Goal: Task Accomplishment & Management: Complete application form

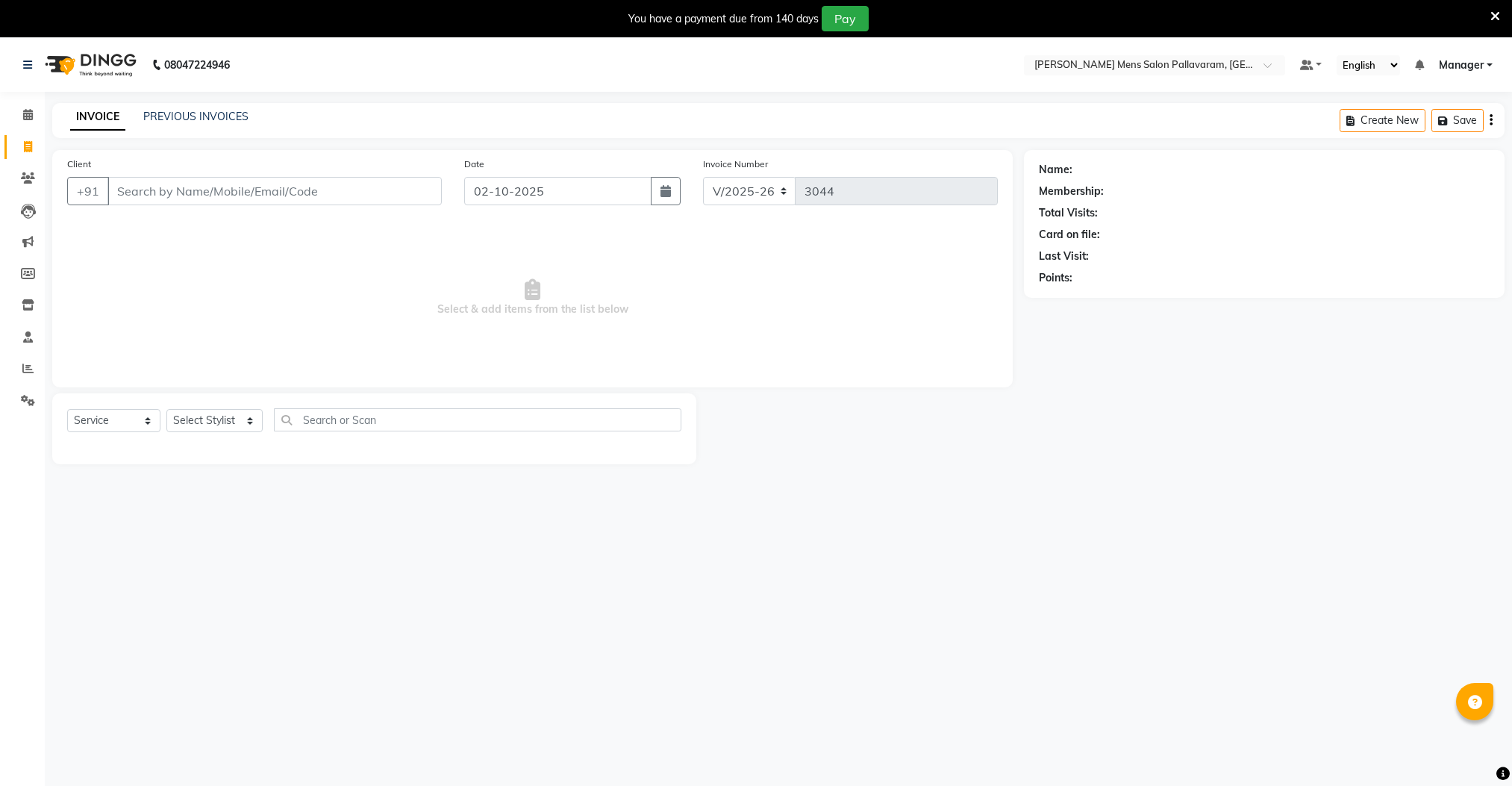
select select "8211"
select select "service"
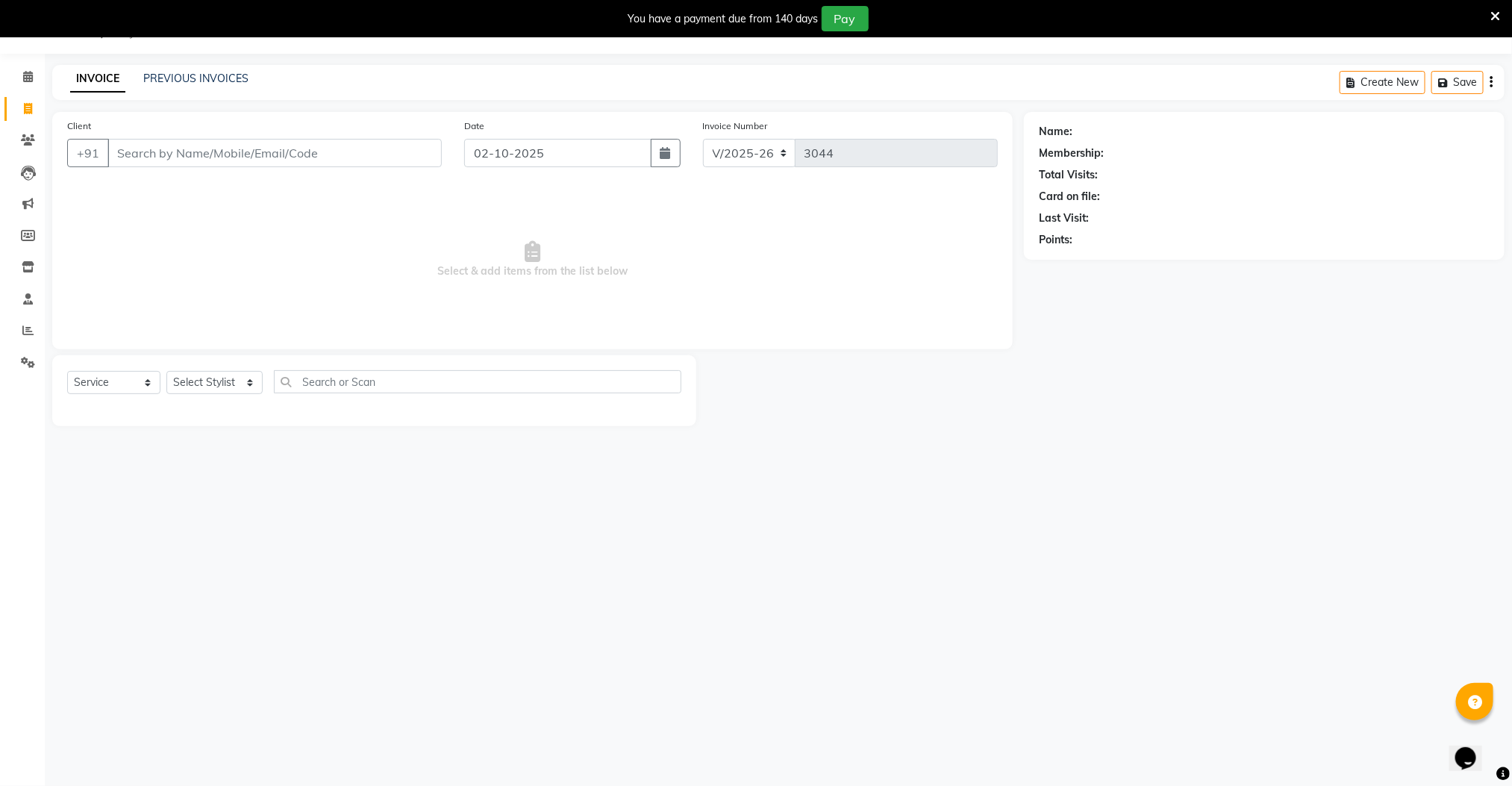
click at [218, 150] on input "Client" at bounding box center [275, 153] width 334 height 28
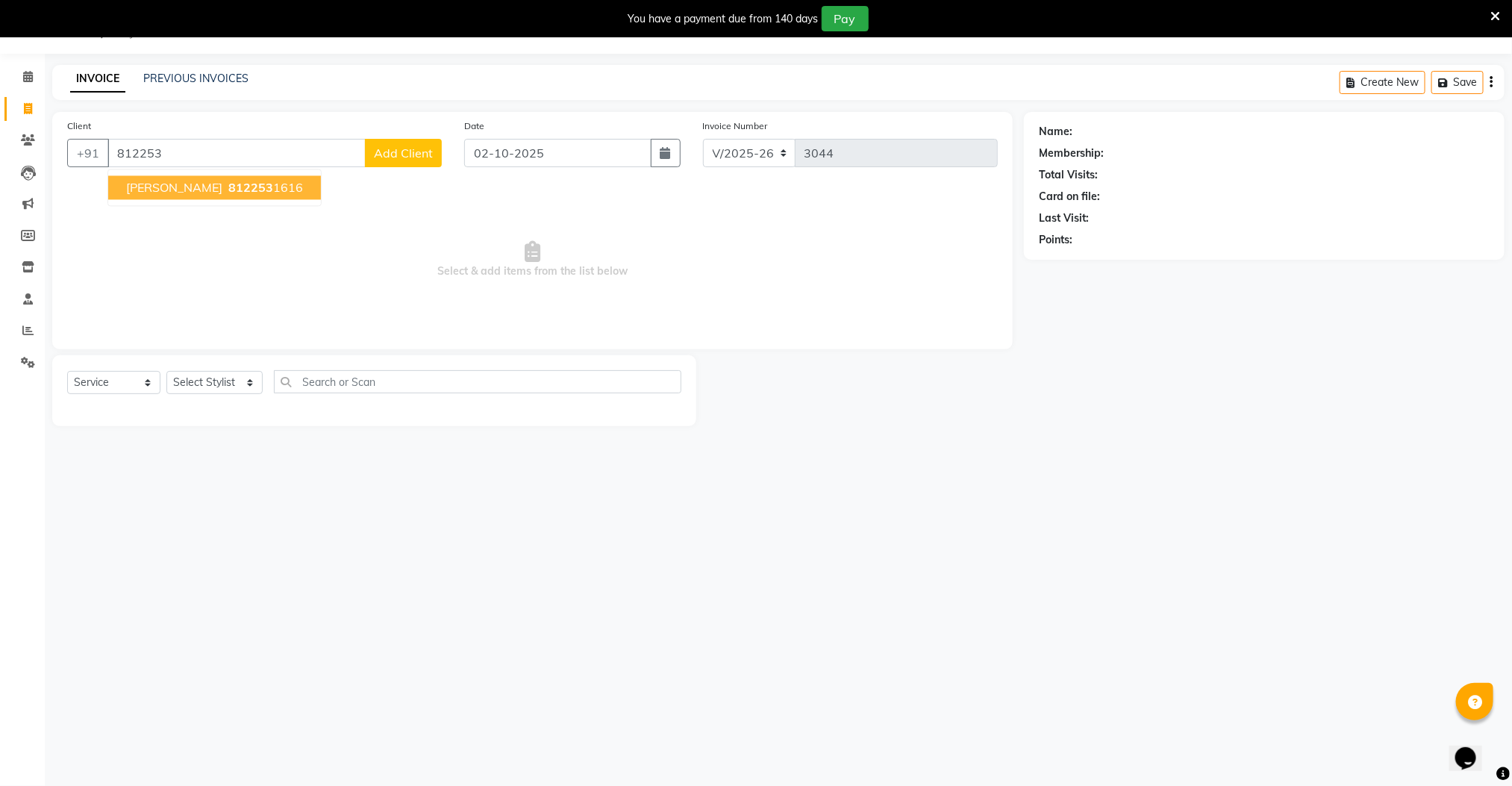
click at [229, 196] on span "812253" at bounding box center [251, 188] width 45 height 15
type input "8122531616"
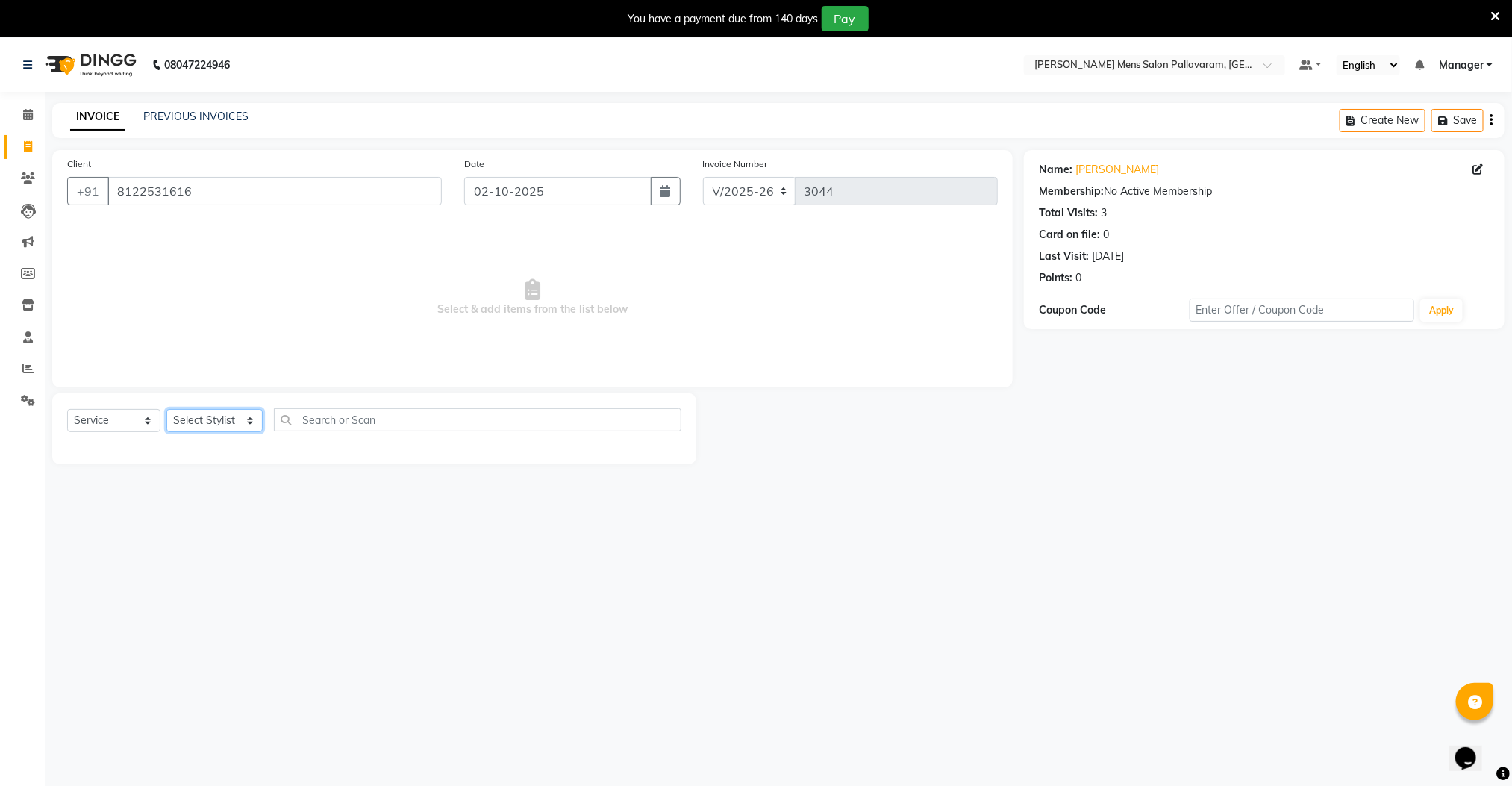
click at [220, 419] on select "Select Stylist Manager [PERSON_NAME] [PERSON_NAME] [PERSON_NAME]" at bounding box center [214, 420] width 97 height 23
select select "89182"
click at [166, 410] on select "Select Stylist Manager [PERSON_NAME] [PERSON_NAME] [PERSON_NAME]" at bounding box center [214, 420] width 97 height 23
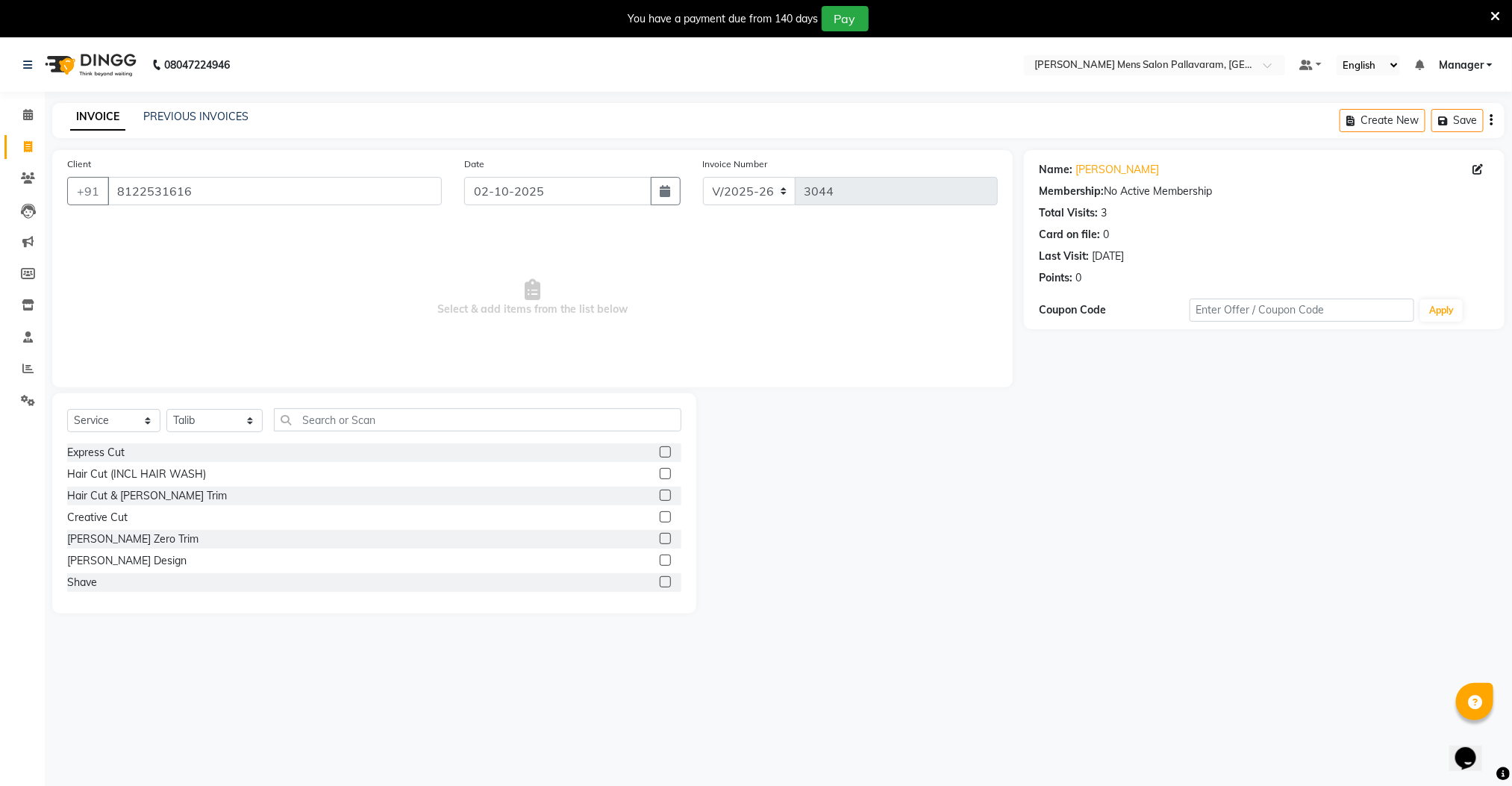
click at [660, 450] on label at bounding box center [665, 452] width 11 height 11
click at [660, 450] on input "checkbox" at bounding box center [665, 453] width 9 height 9
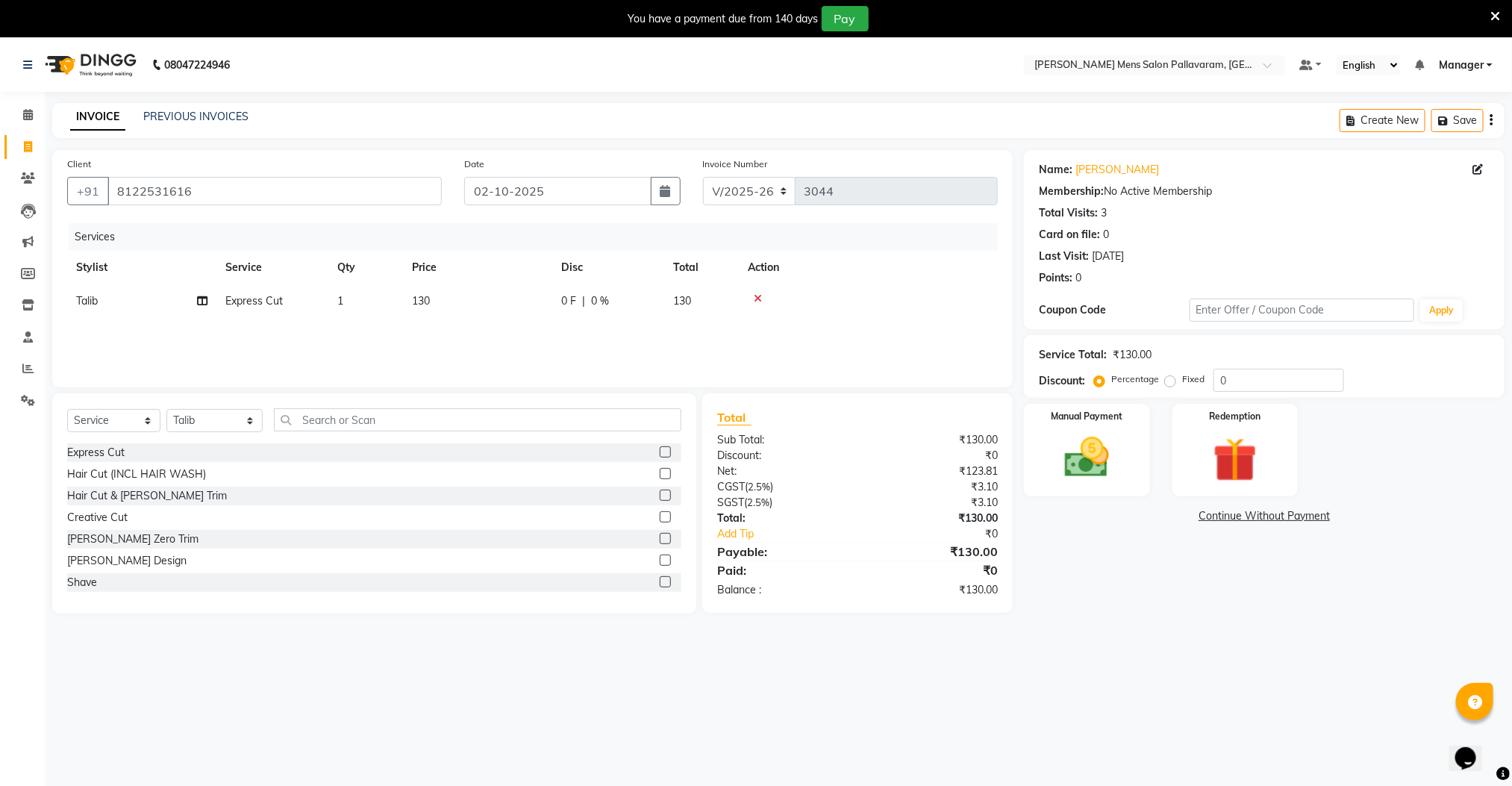
click at [660, 455] on label at bounding box center [665, 452] width 11 height 11
click at [660, 455] on input "checkbox" at bounding box center [665, 453] width 9 height 9
checkbox input "false"
click at [1063, 465] on img at bounding box center [1086, 458] width 74 height 53
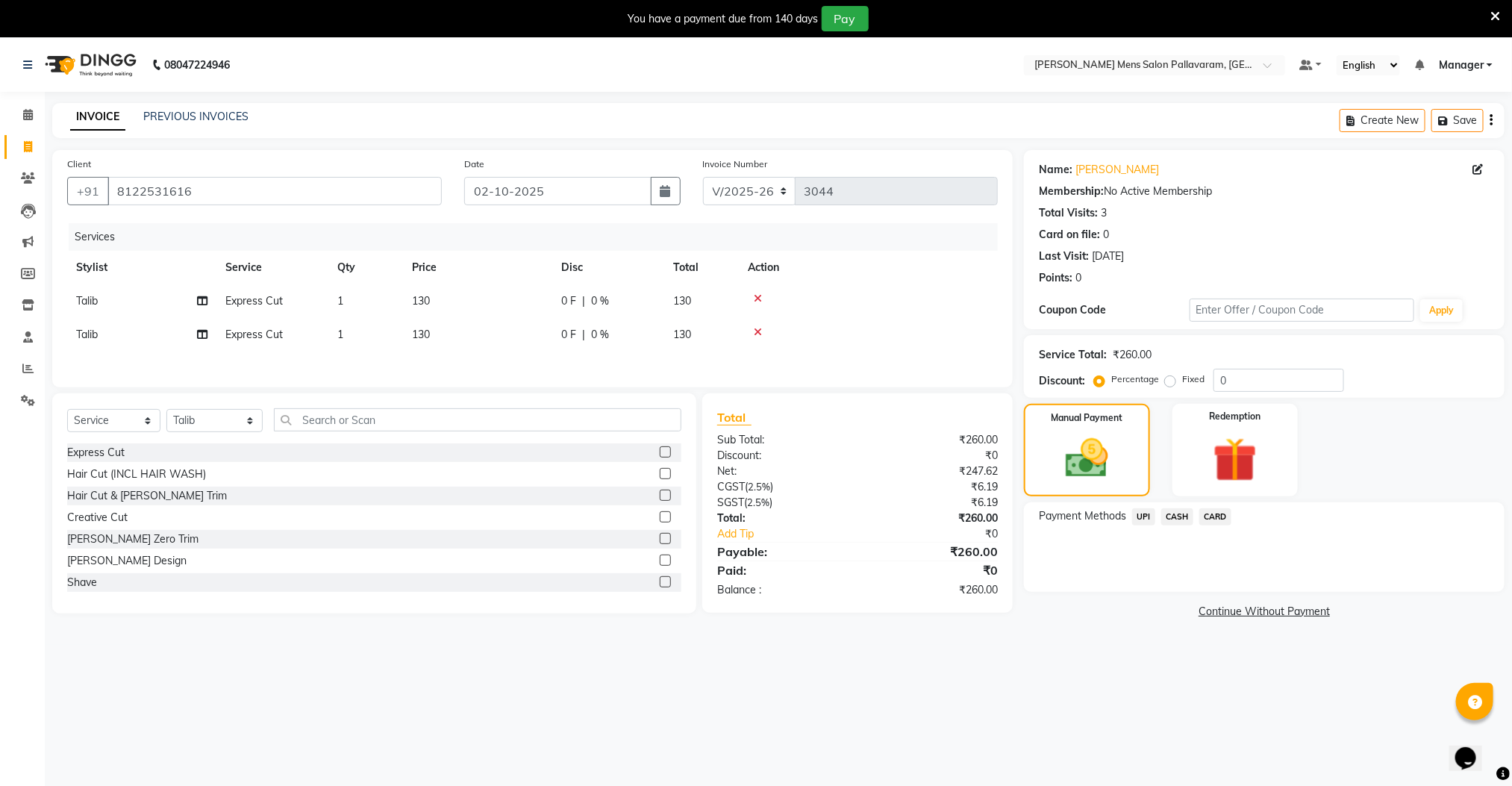
click at [1144, 518] on span "UPI" at bounding box center [1143, 517] width 23 height 17
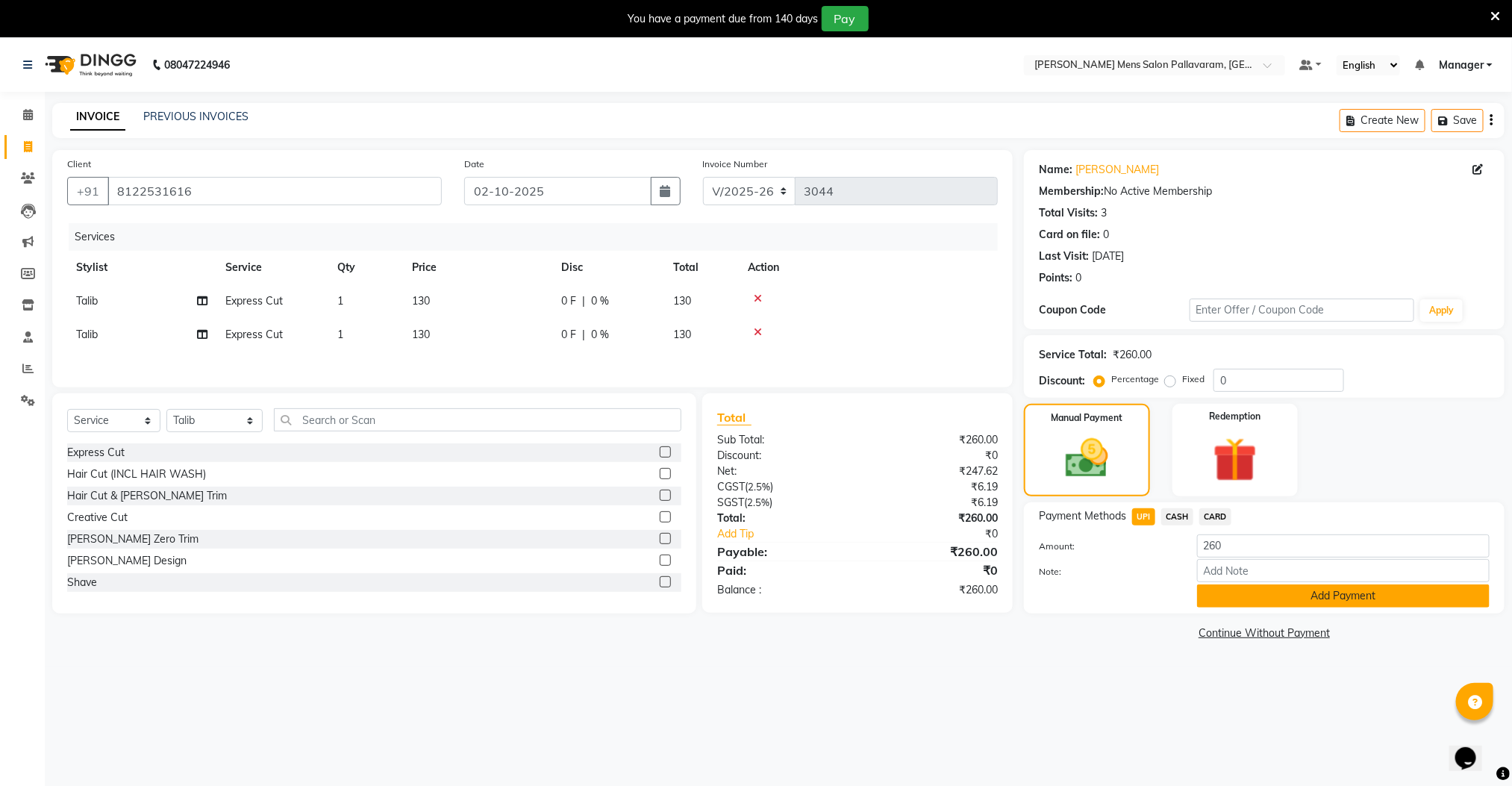
click at [1224, 590] on button "Add Payment" at bounding box center [1343, 595] width 293 height 23
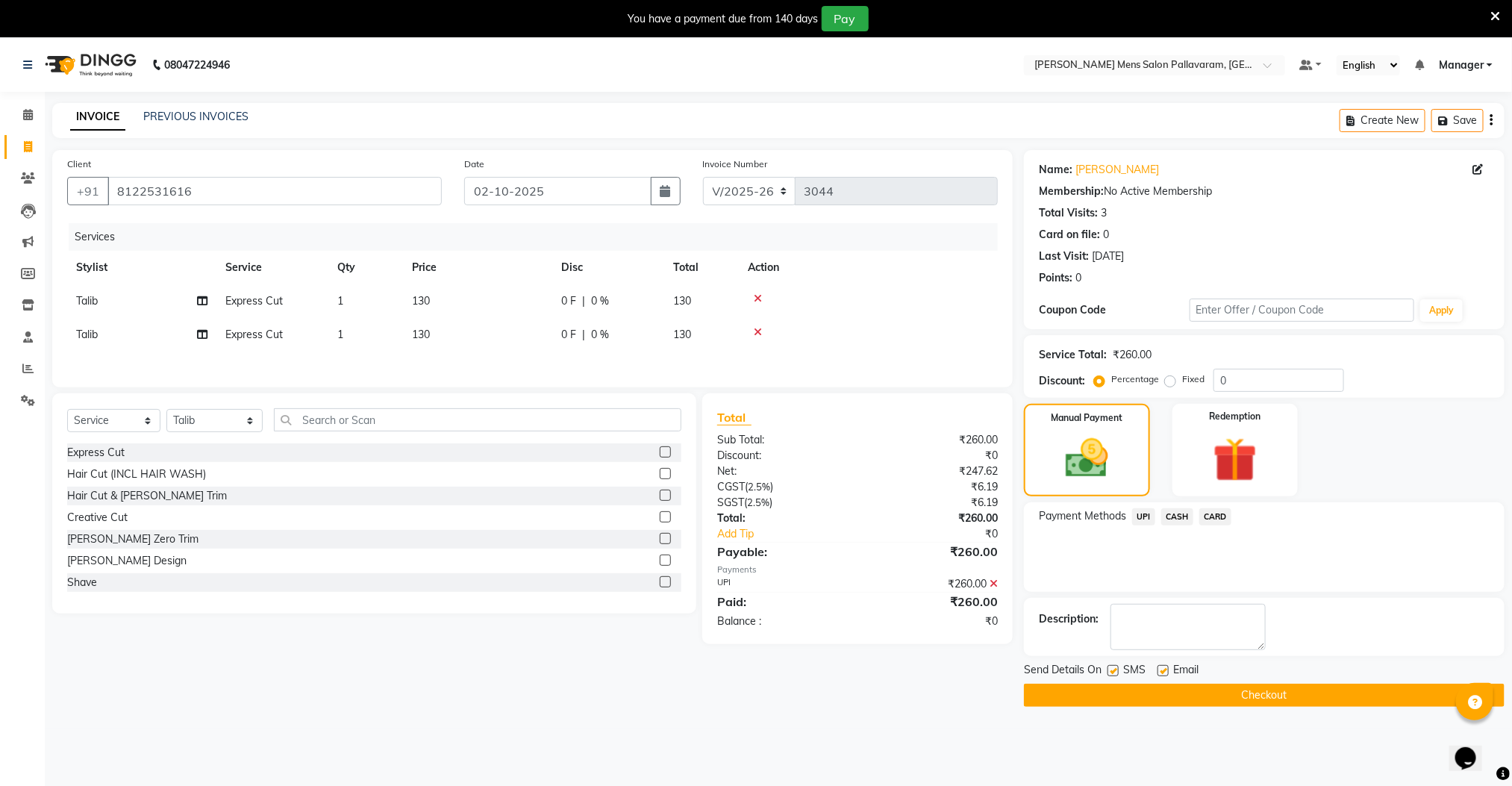
drag, startPoint x: 1233, startPoint y: 694, endPoint x: 1224, endPoint y: 688, distance: 10.8
click at [1232, 693] on button "Checkout" at bounding box center [1264, 695] width 480 height 23
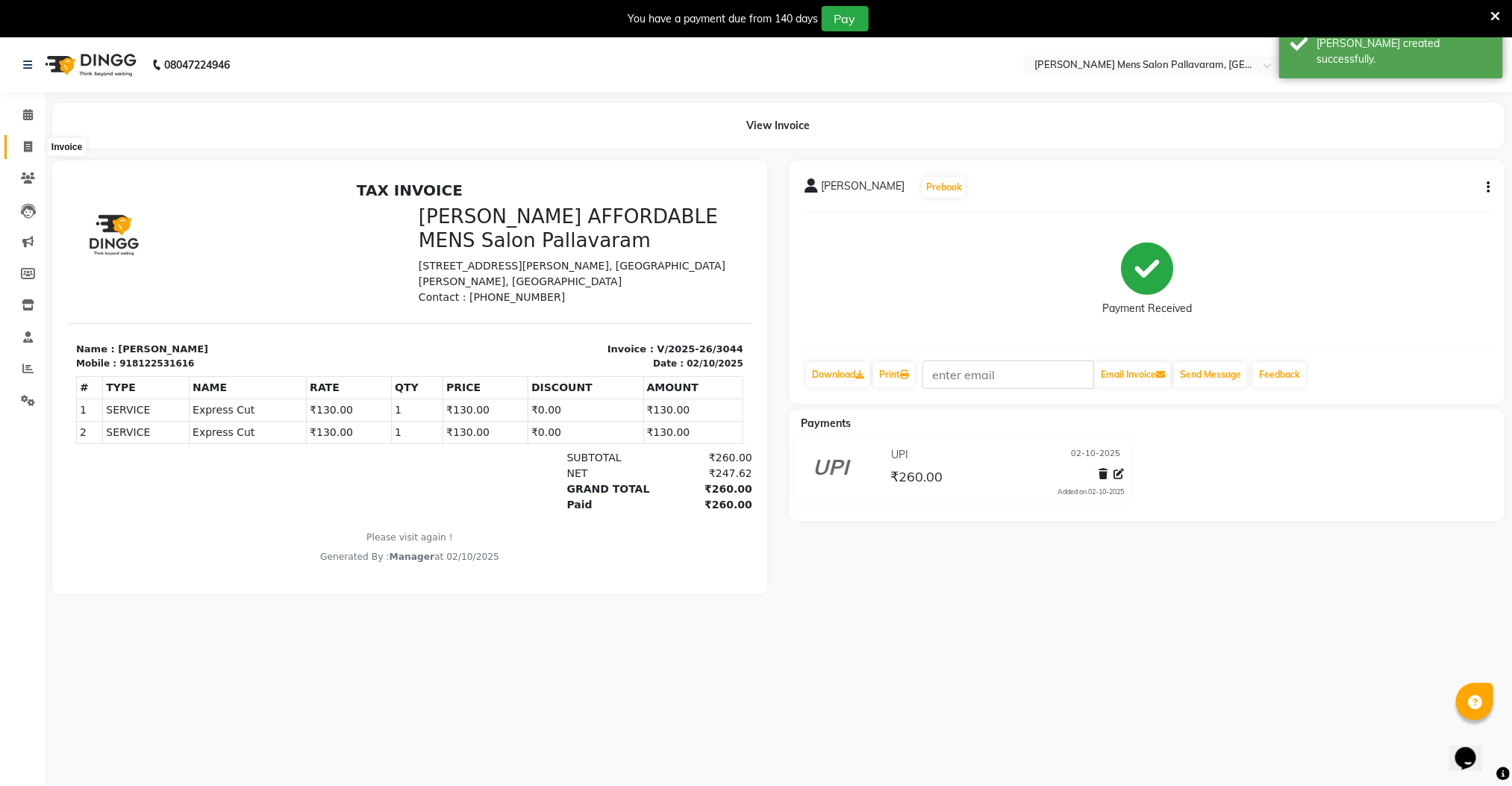
click at [25, 149] on icon at bounding box center [28, 146] width 8 height 11
select select "8211"
select select "service"
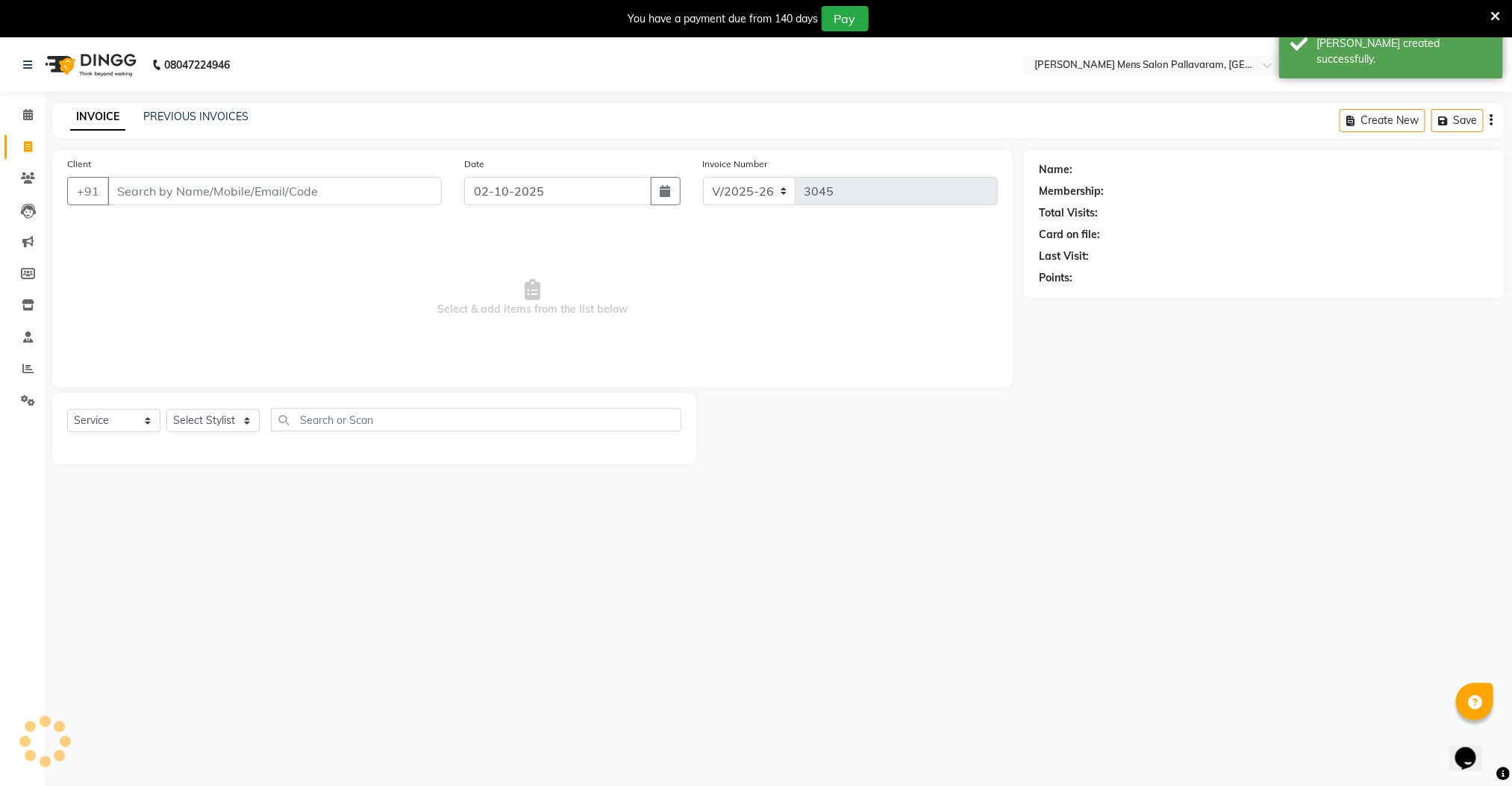
click at [135, 197] on input "Client" at bounding box center [275, 191] width 334 height 28
click at [189, 115] on link "PREVIOUS INVOICES" at bounding box center [195, 116] width 105 height 13
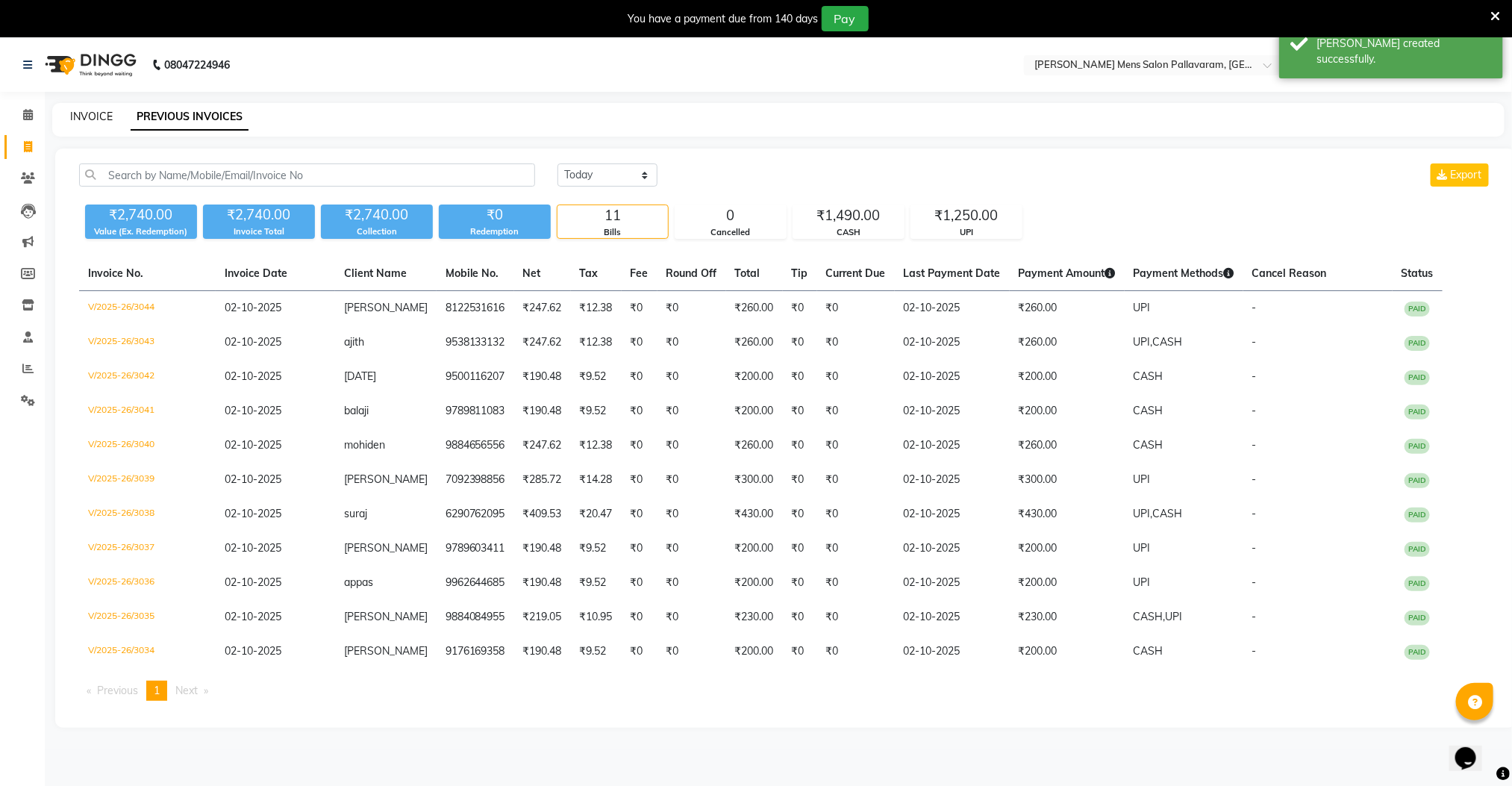
click at [79, 112] on link "INVOICE" at bounding box center [92, 116] width 43 height 13
select select "service"
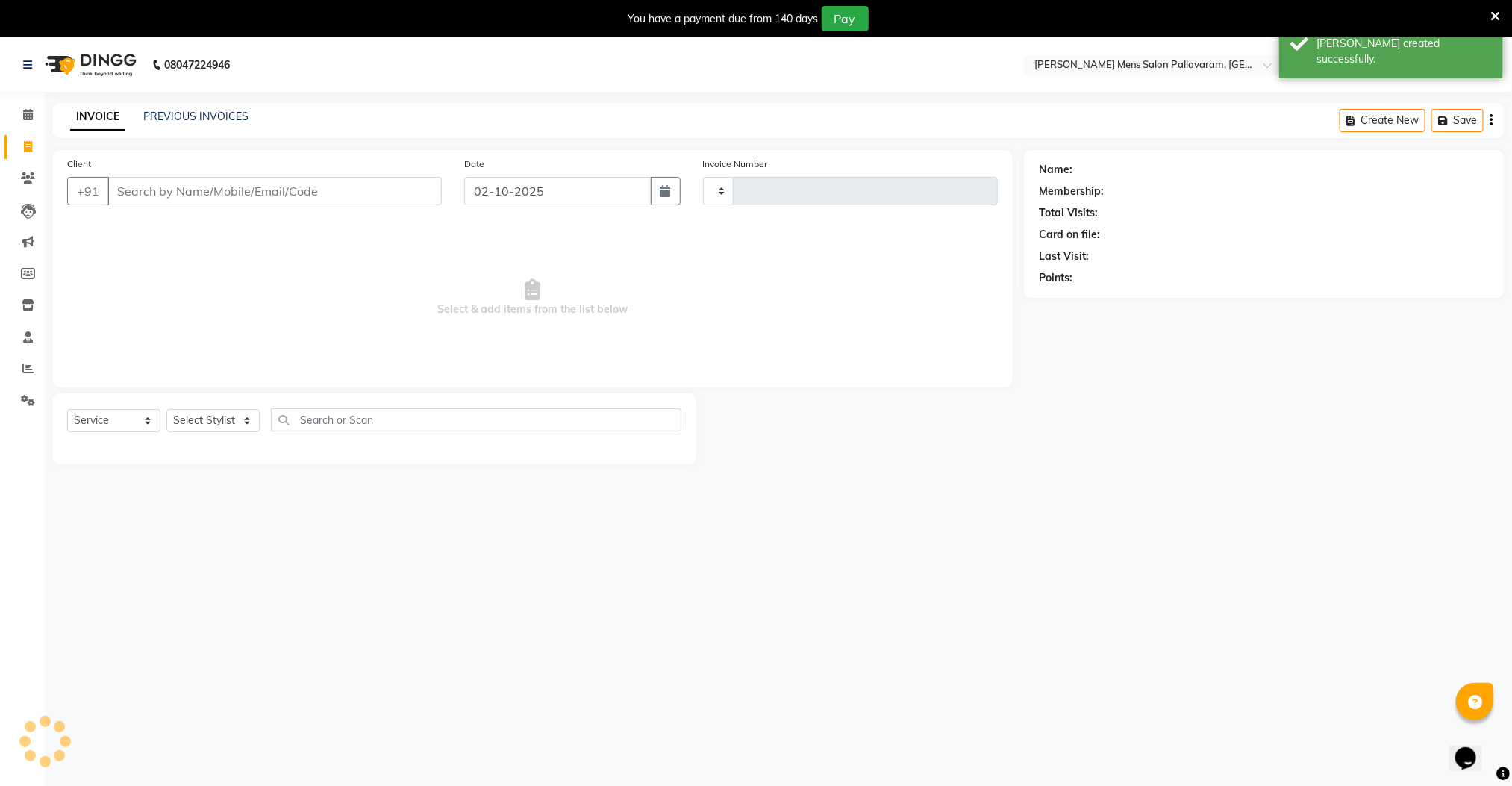
scroll to position [38, 0]
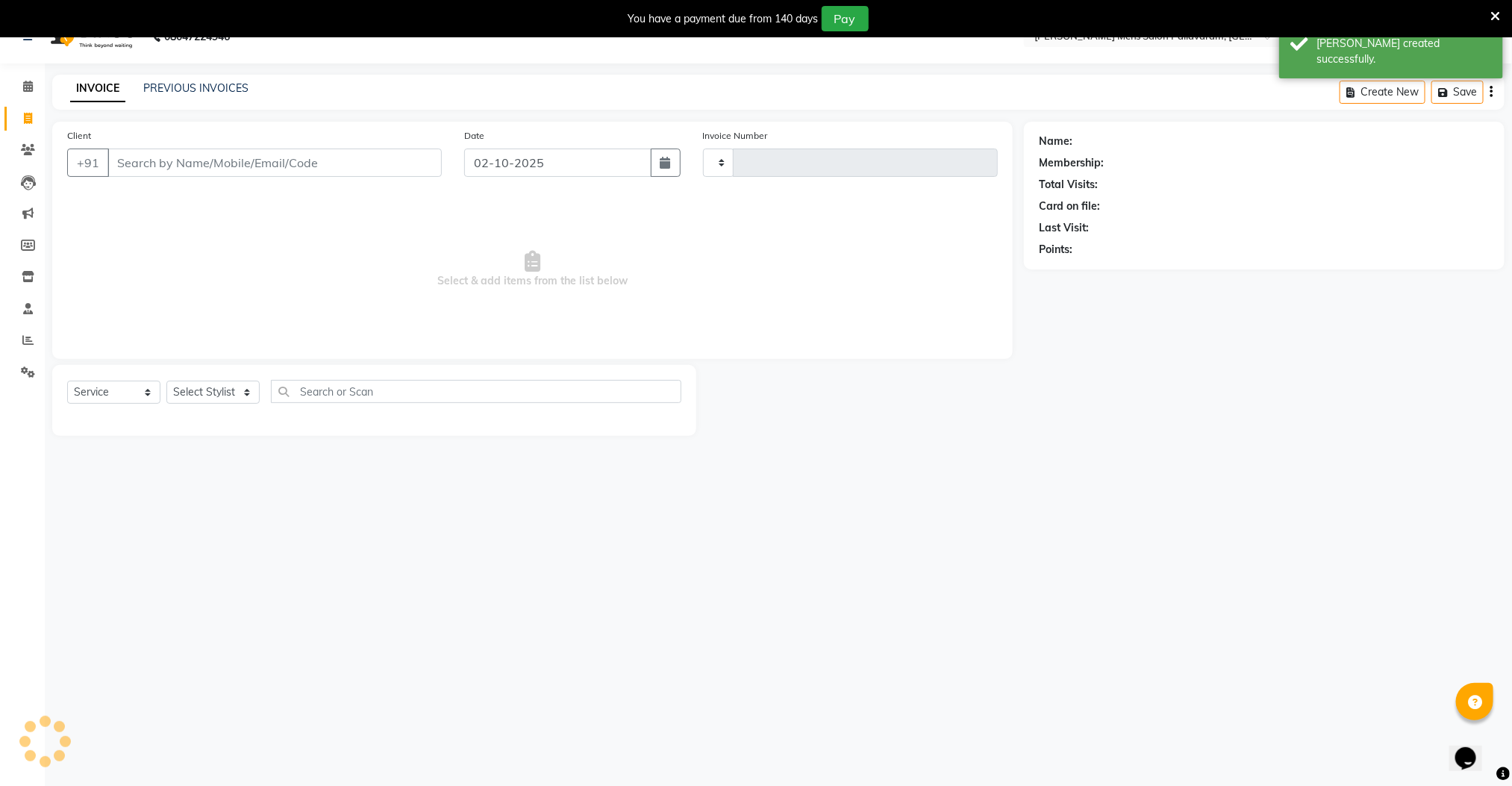
type input "3045"
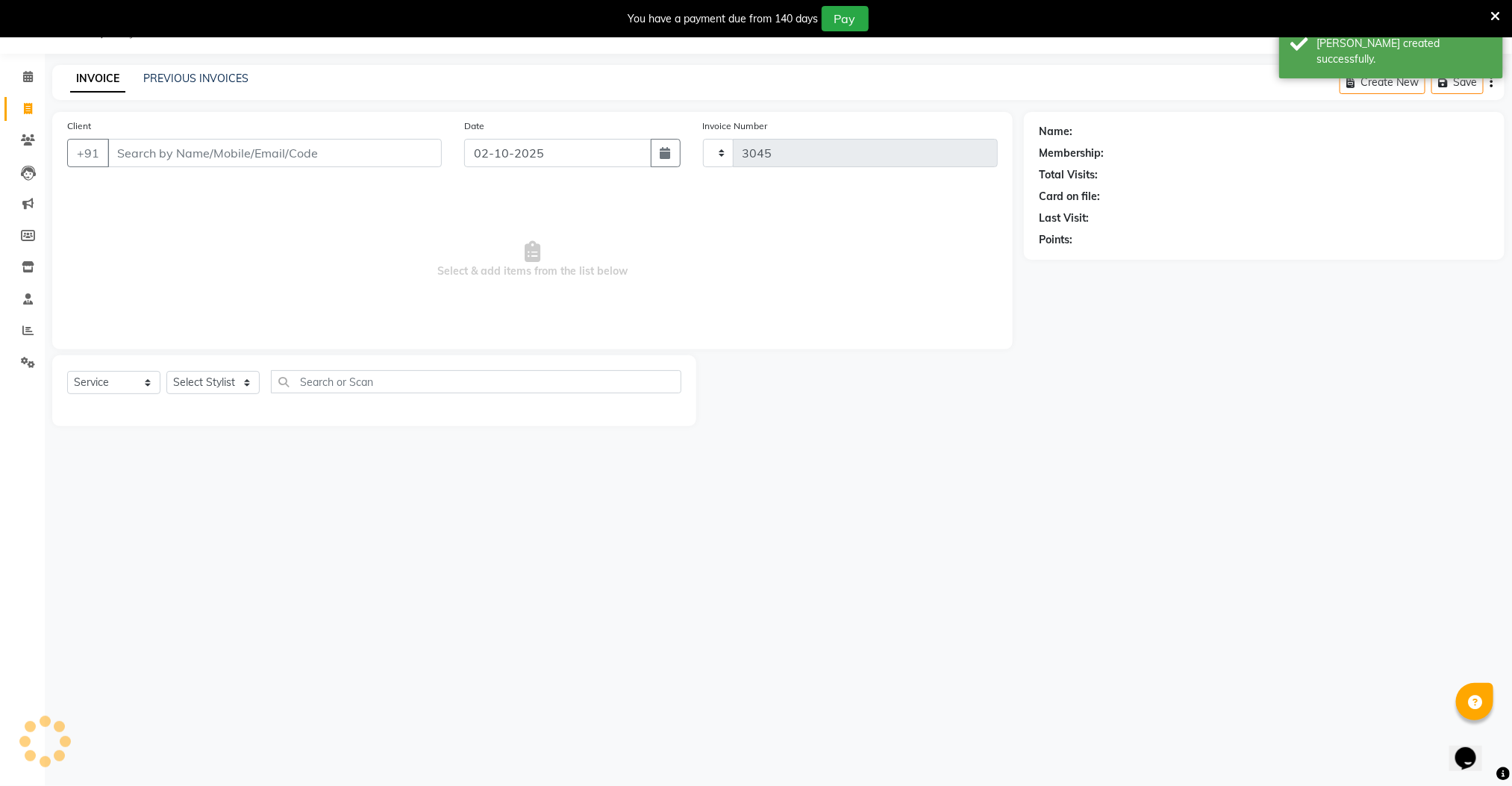
select select "8211"
click at [252, 161] on input "Client" at bounding box center [275, 153] width 334 height 28
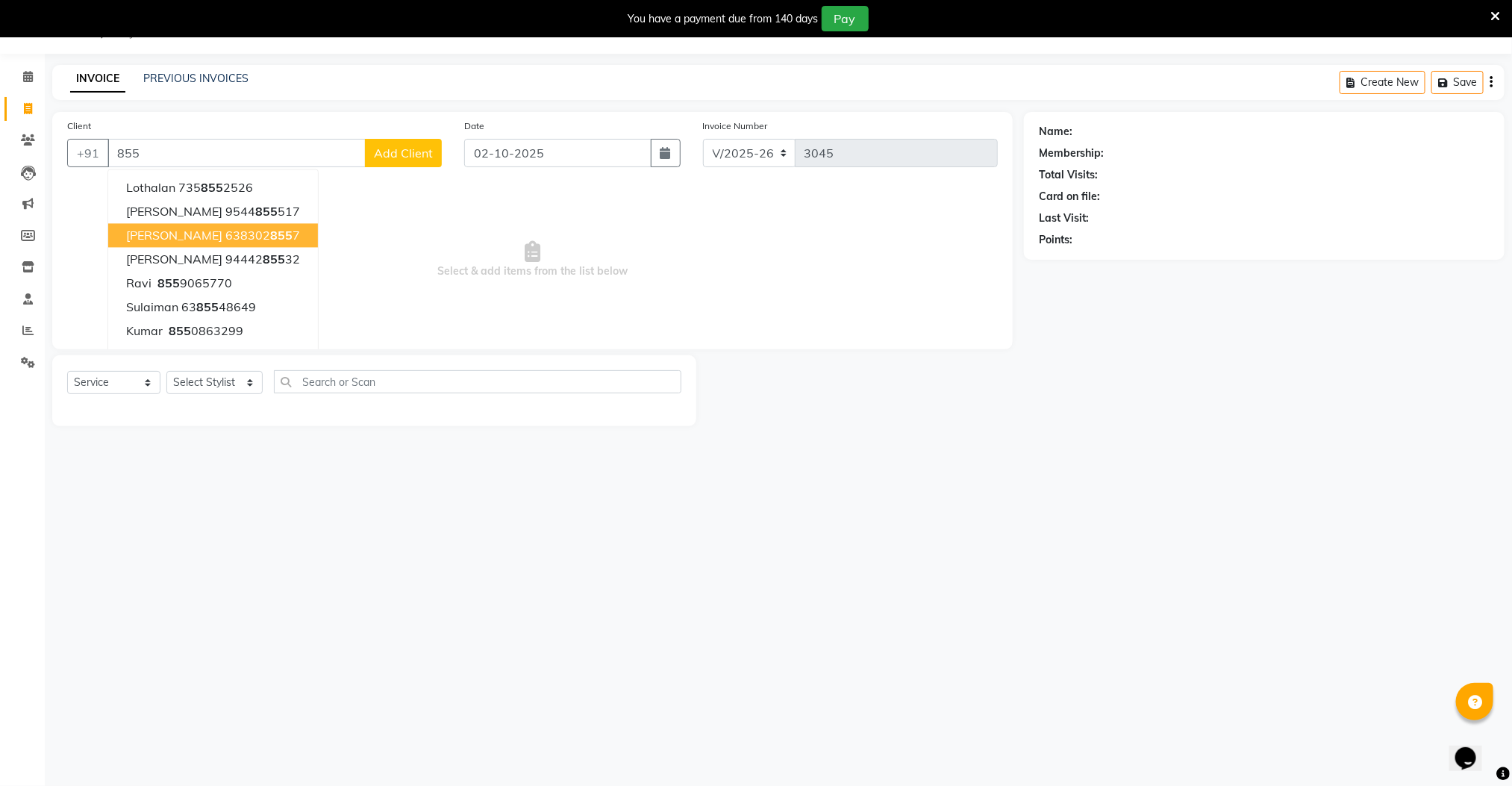
click at [225, 240] on ngb-highlight "638302 855 7" at bounding box center [263, 236] width 74 height 15
type input "6383028557"
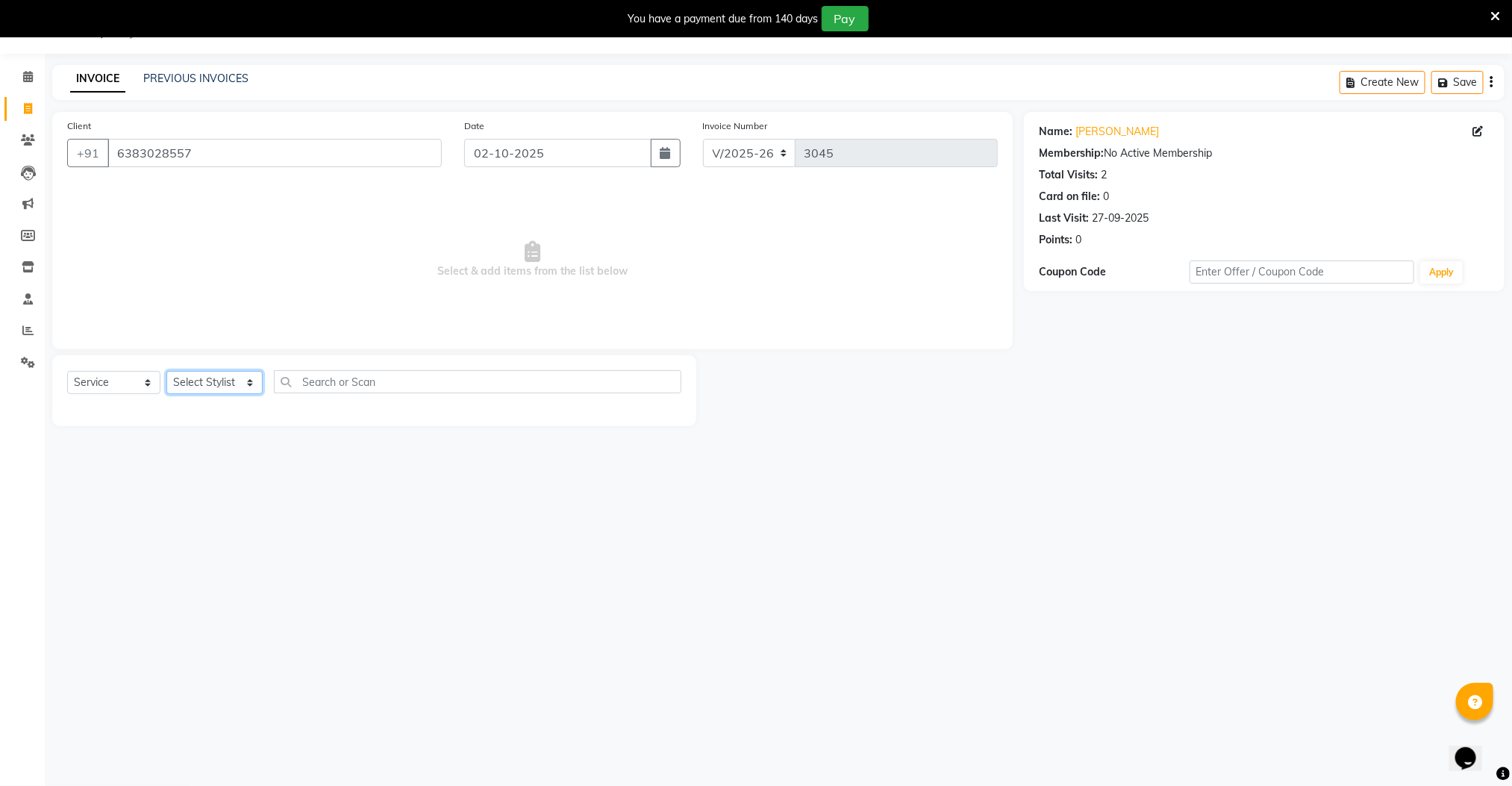
click at [199, 386] on select "Select Stylist Manager [PERSON_NAME] [PERSON_NAME] [PERSON_NAME]" at bounding box center [214, 382] width 97 height 23
select select "89182"
click at [166, 372] on select "Select Stylist Manager [PERSON_NAME] [PERSON_NAME] [PERSON_NAME]" at bounding box center [214, 382] width 97 height 23
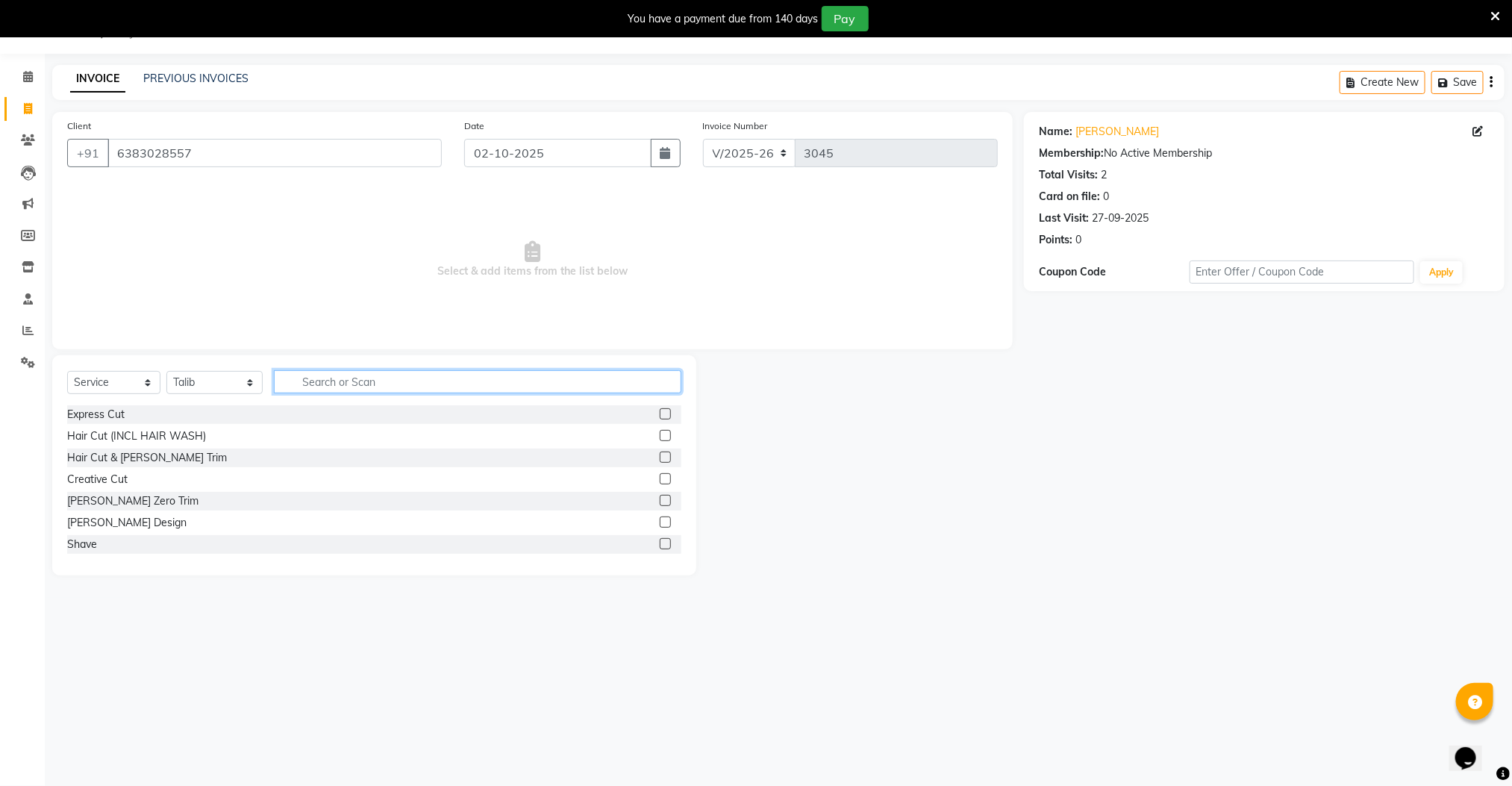
click at [363, 379] on input "text" at bounding box center [478, 382] width 408 height 23
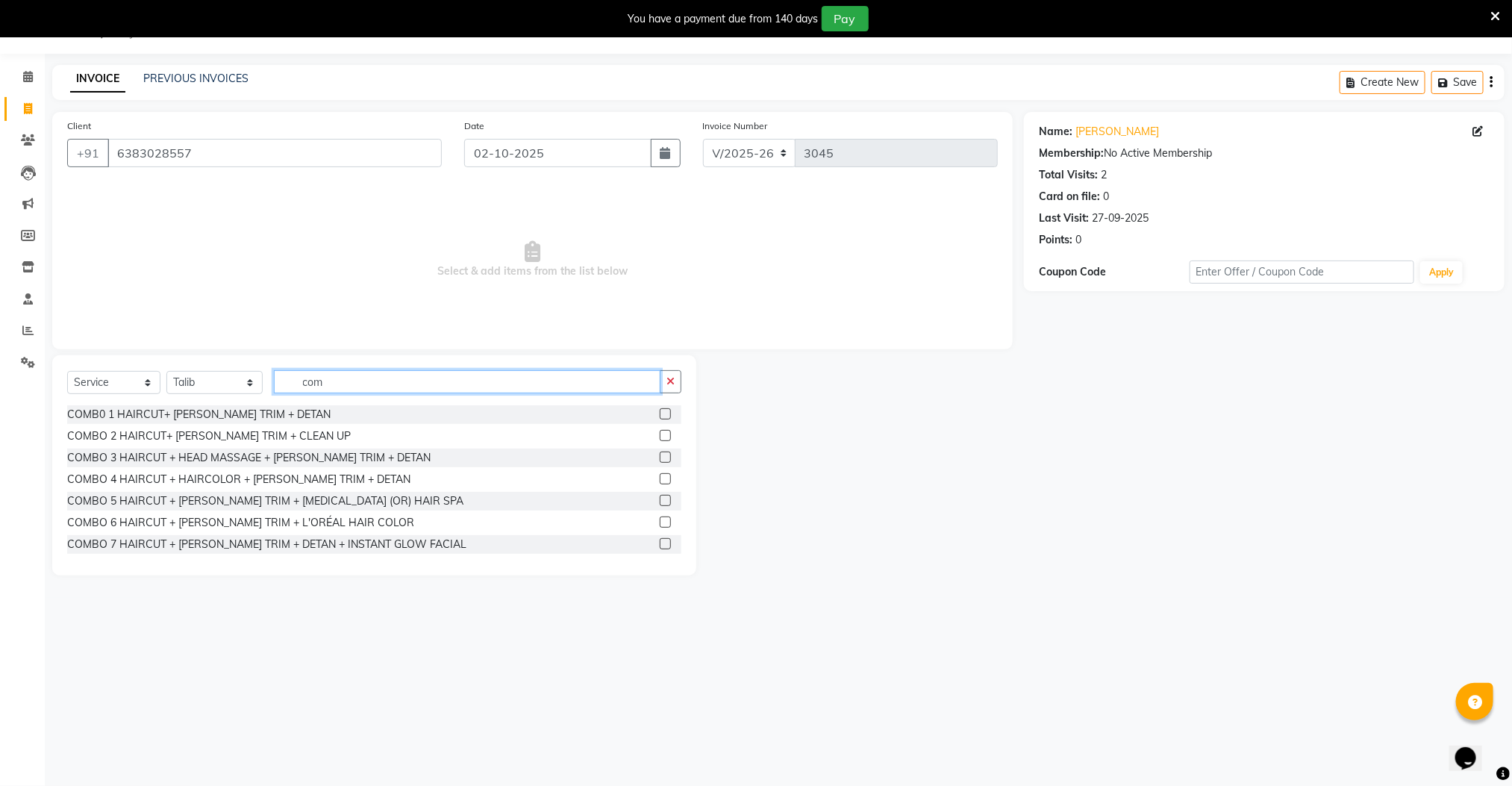
type input "com"
click at [660, 416] on label at bounding box center [665, 414] width 11 height 11
click at [660, 416] on input "checkbox" at bounding box center [665, 415] width 9 height 9
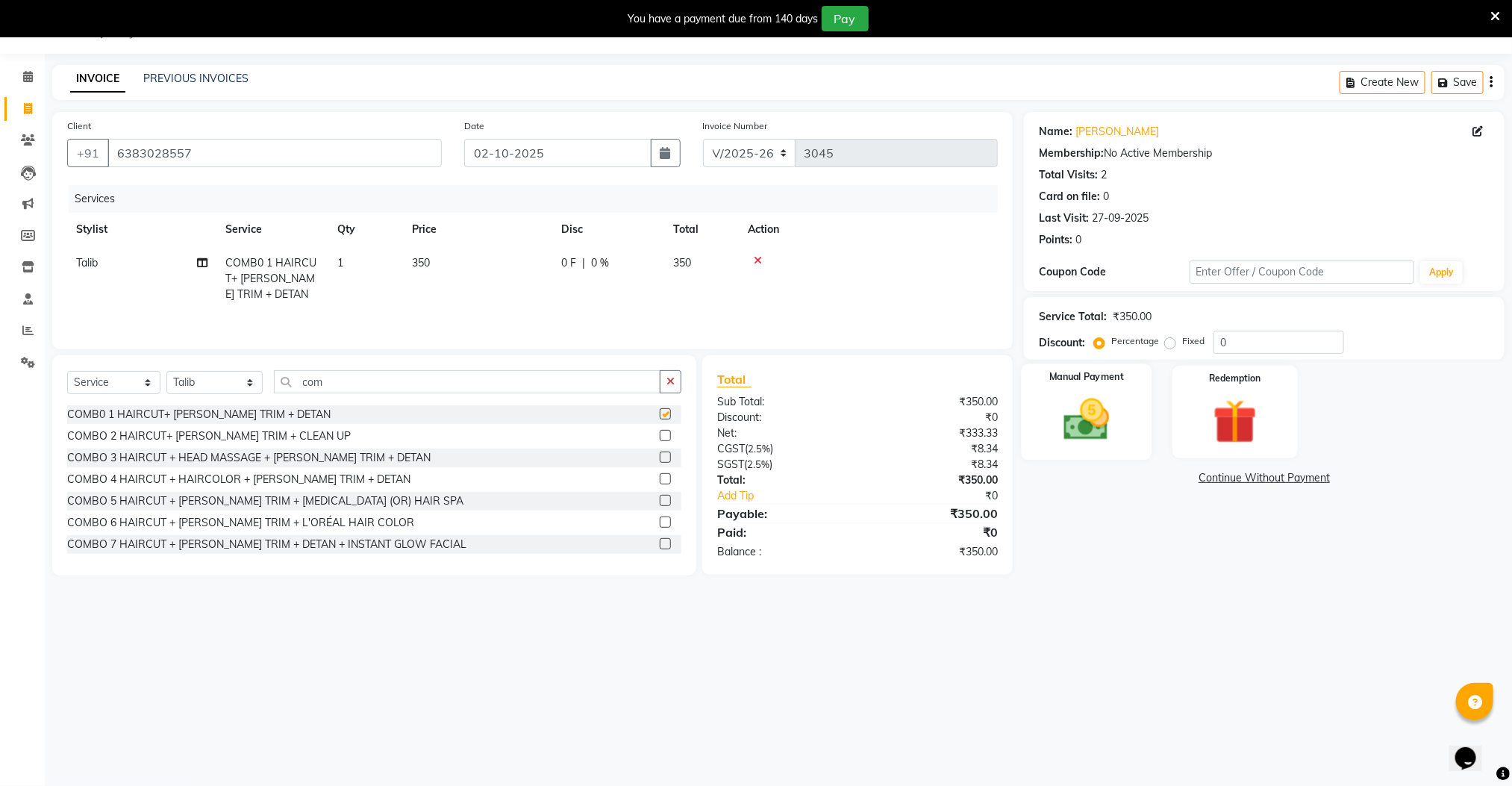
checkbox input "false"
click at [1088, 415] on img at bounding box center [1086, 420] width 74 height 53
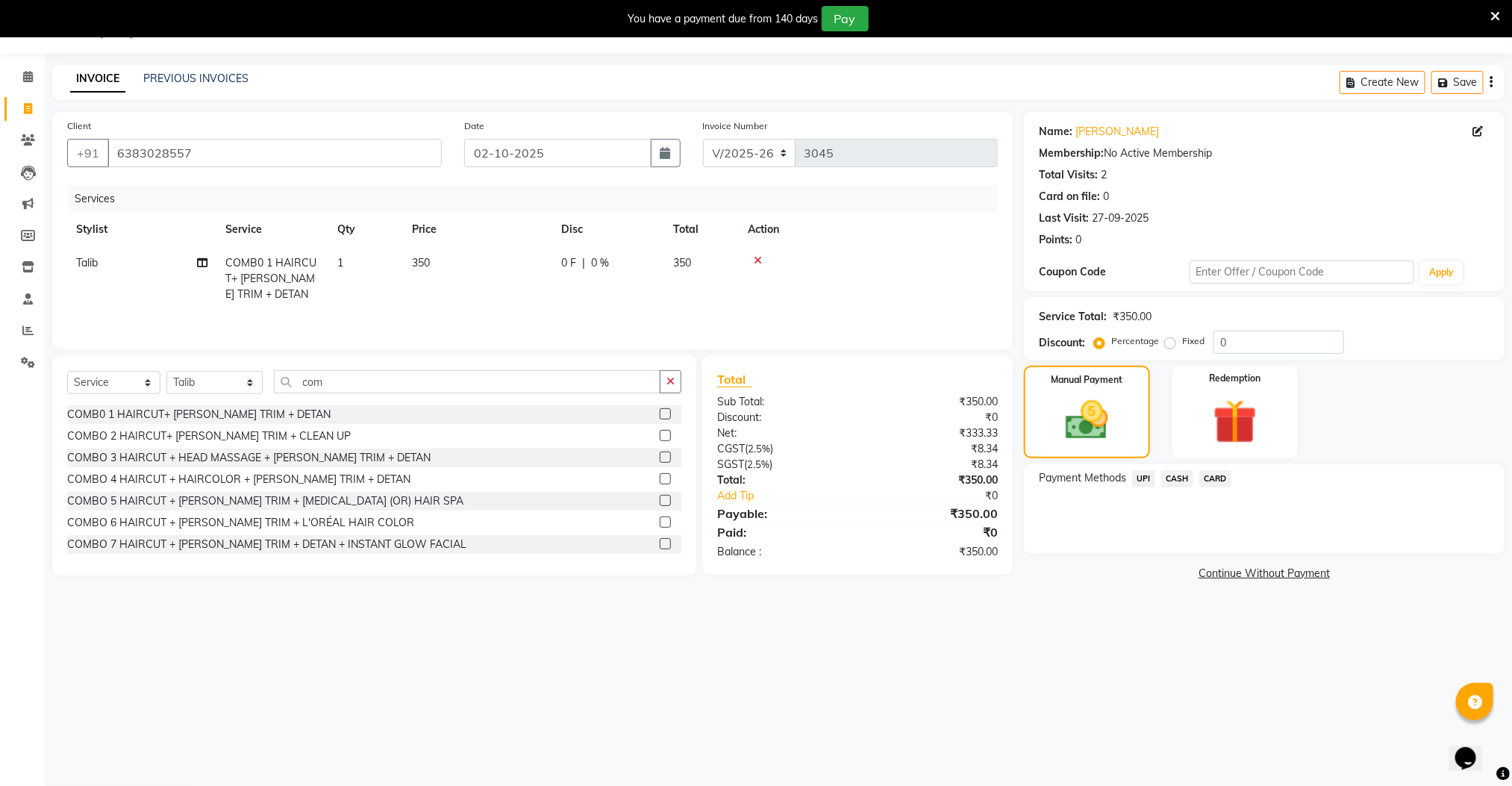
click at [1173, 480] on span "CASH" at bounding box center [1177, 479] width 32 height 17
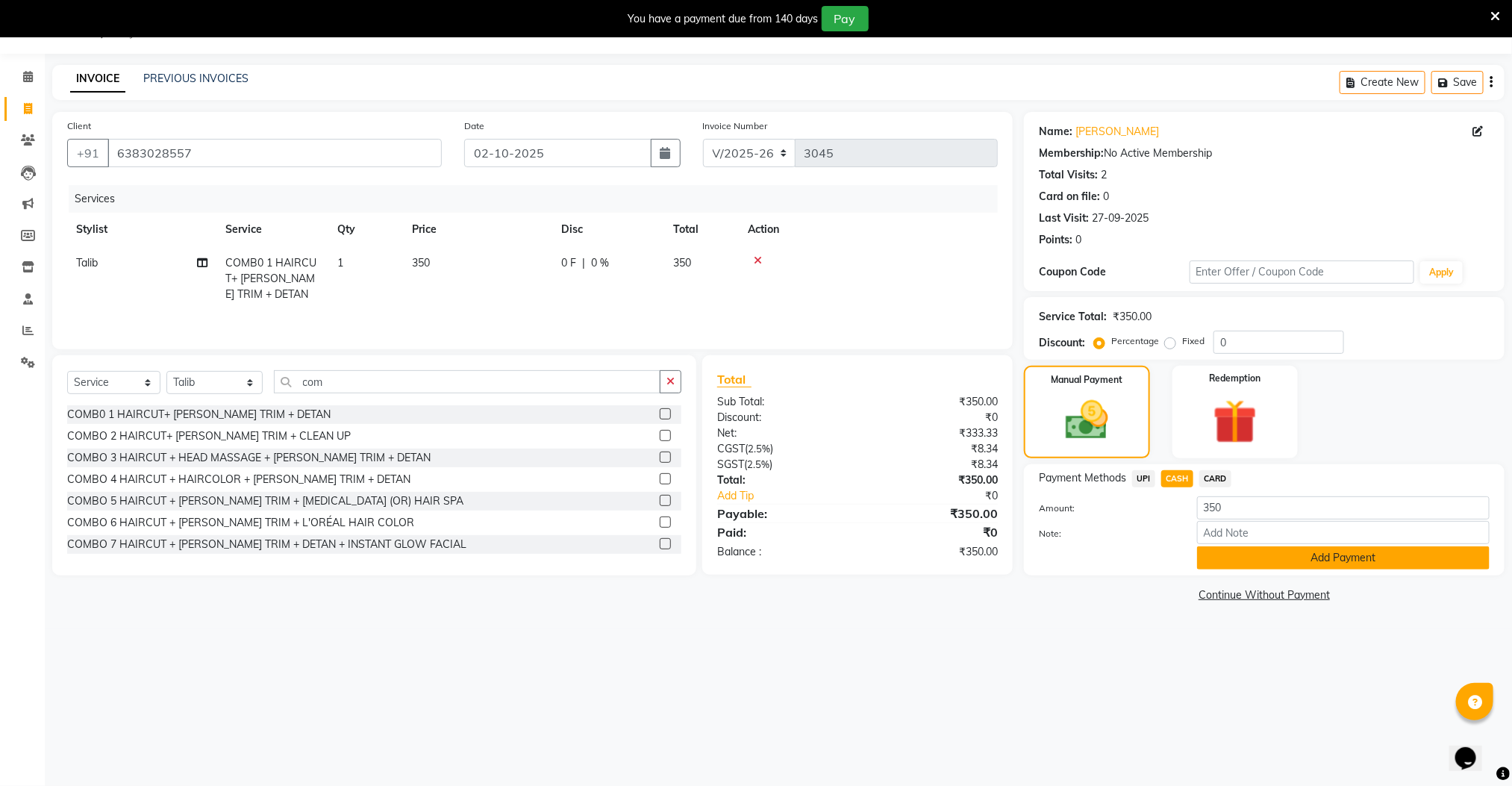
click at [1225, 554] on button "Add Payment" at bounding box center [1343, 557] width 293 height 23
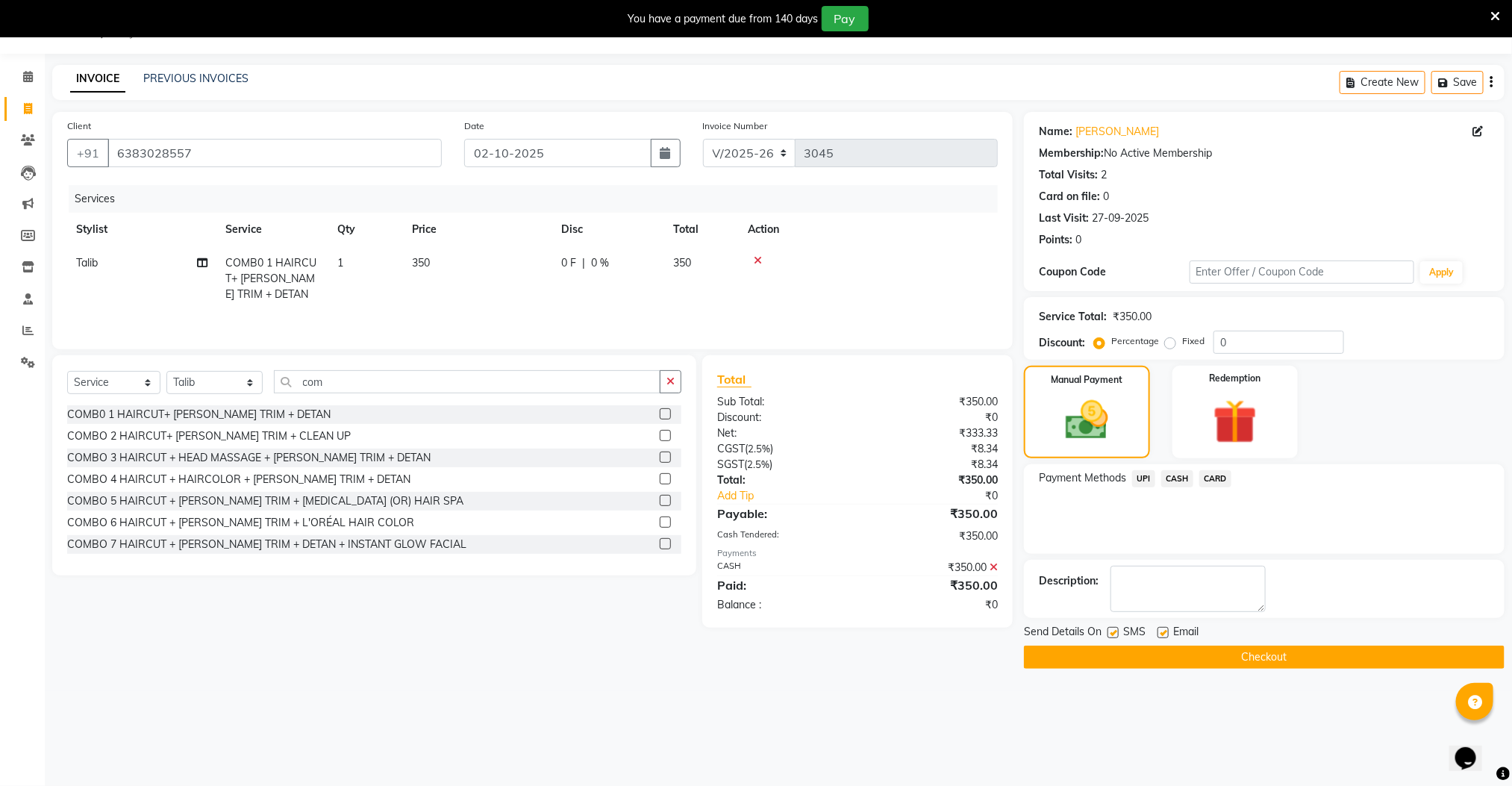
drag, startPoint x: 1242, startPoint y: 666, endPoint x: 1185, endPoint y: 662, distance: 57.1
click at [1241, 666] on button "Checkout" at bounding box center [1264, 657] width 480 height 23
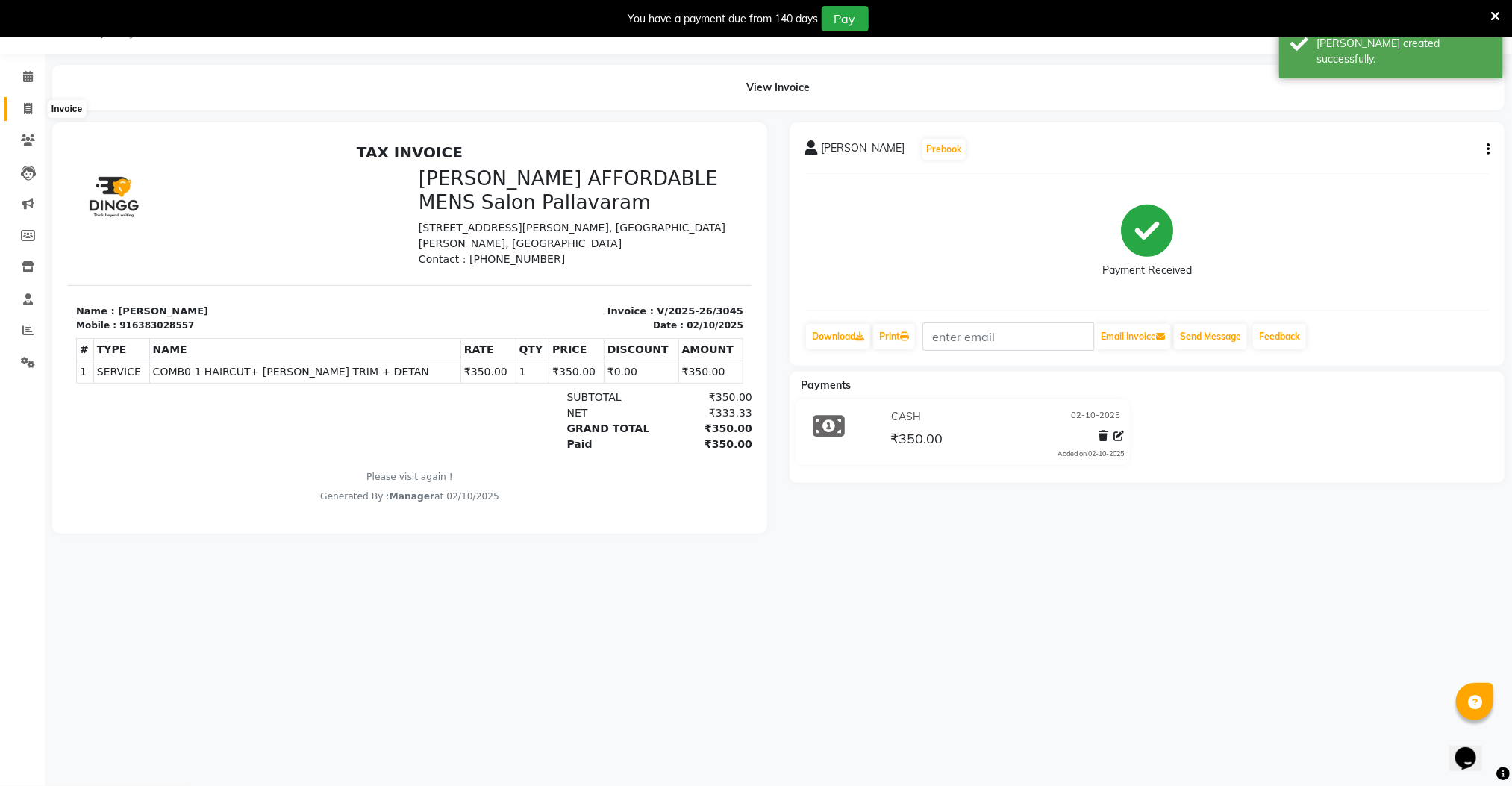
click at [30, 103] on icon at bounding box center [28, 108] width 8 height 11
select select "8211"
select select "service"
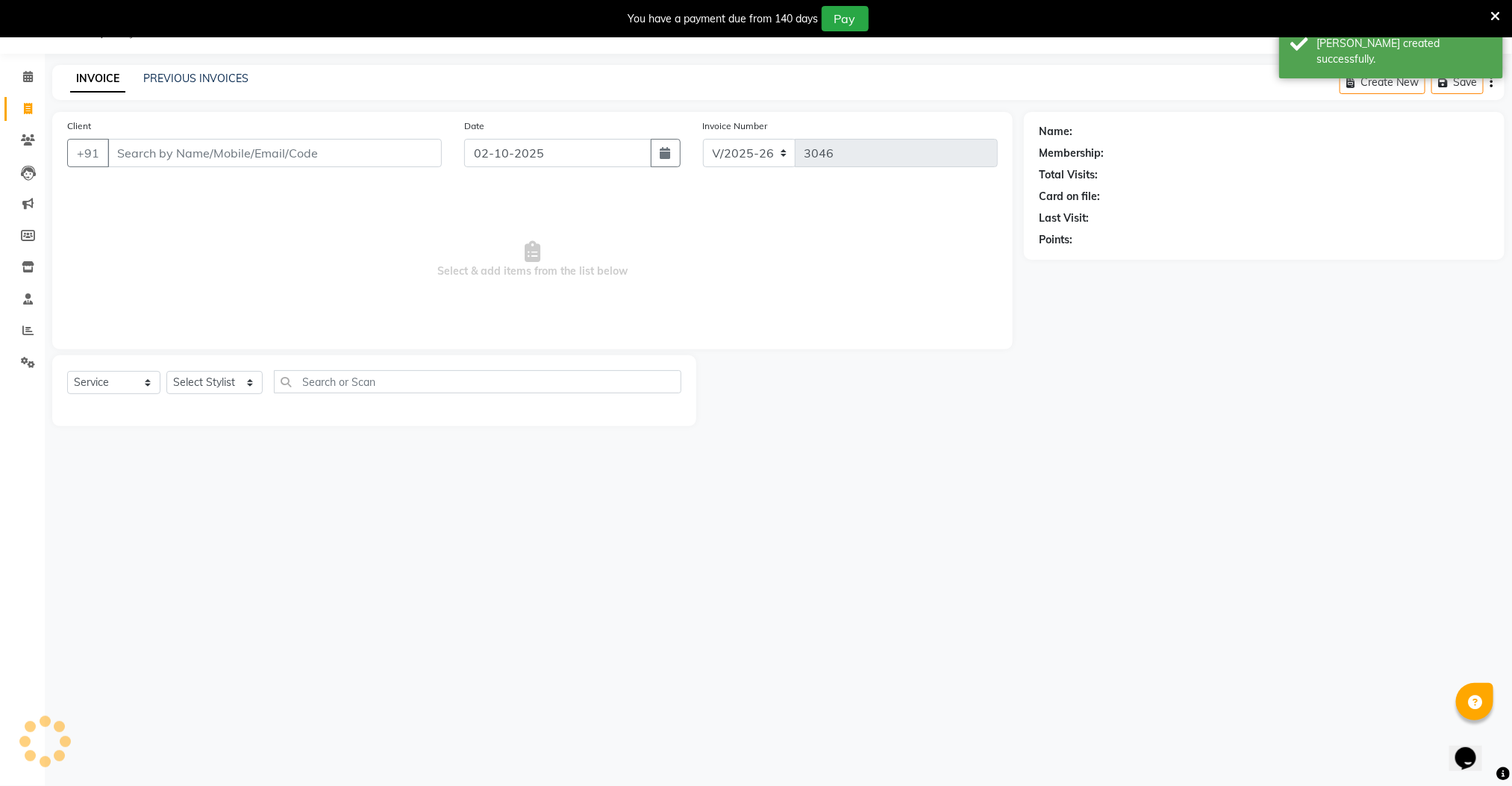
click at [150, 150] on input "Client" at bounding box center [275, 153] width 334 height 28
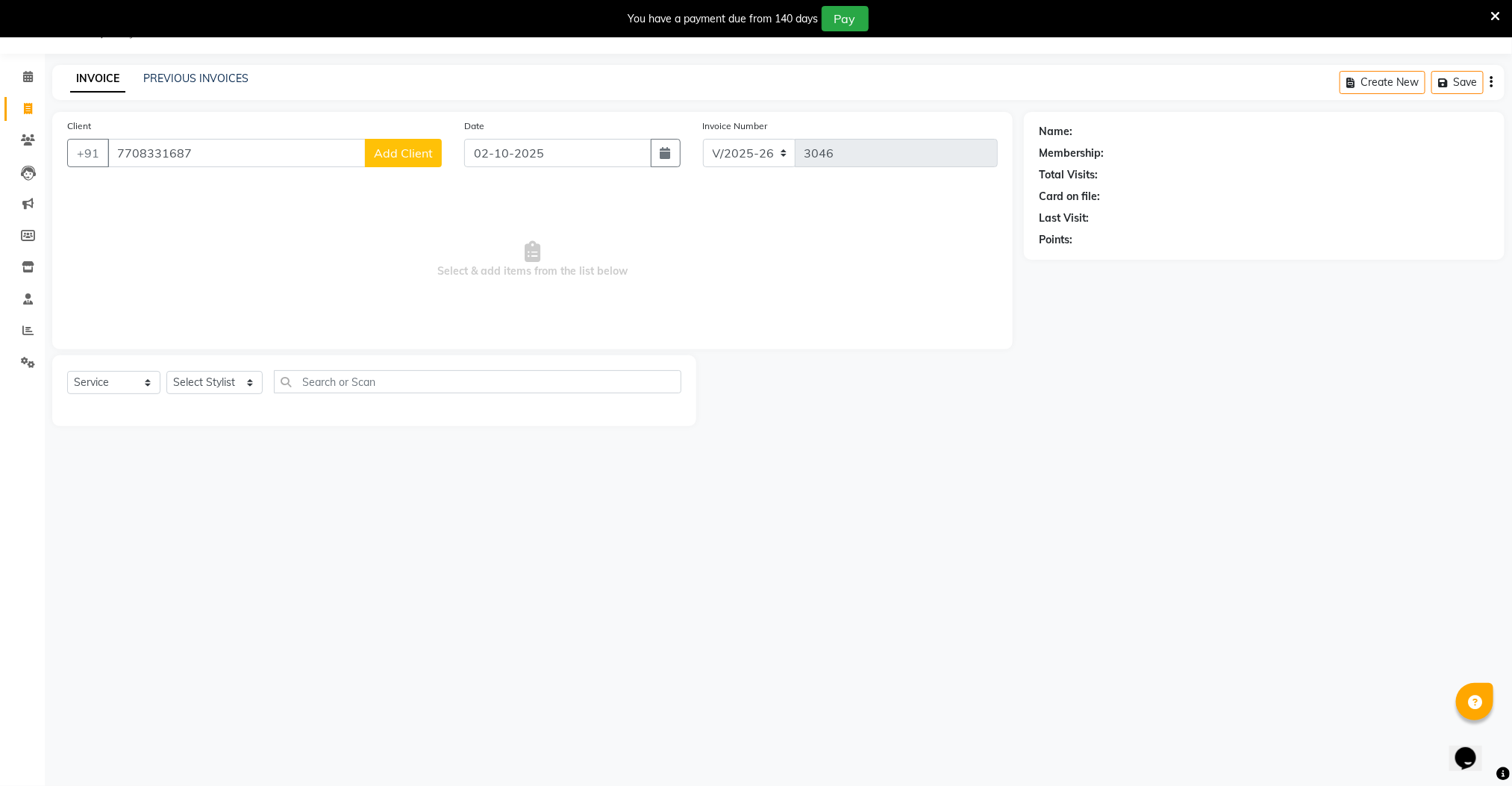
type input "7708331687"
click at [419, 153] on span "Add Client" at bounding box center [403, 153] width 59 height 15
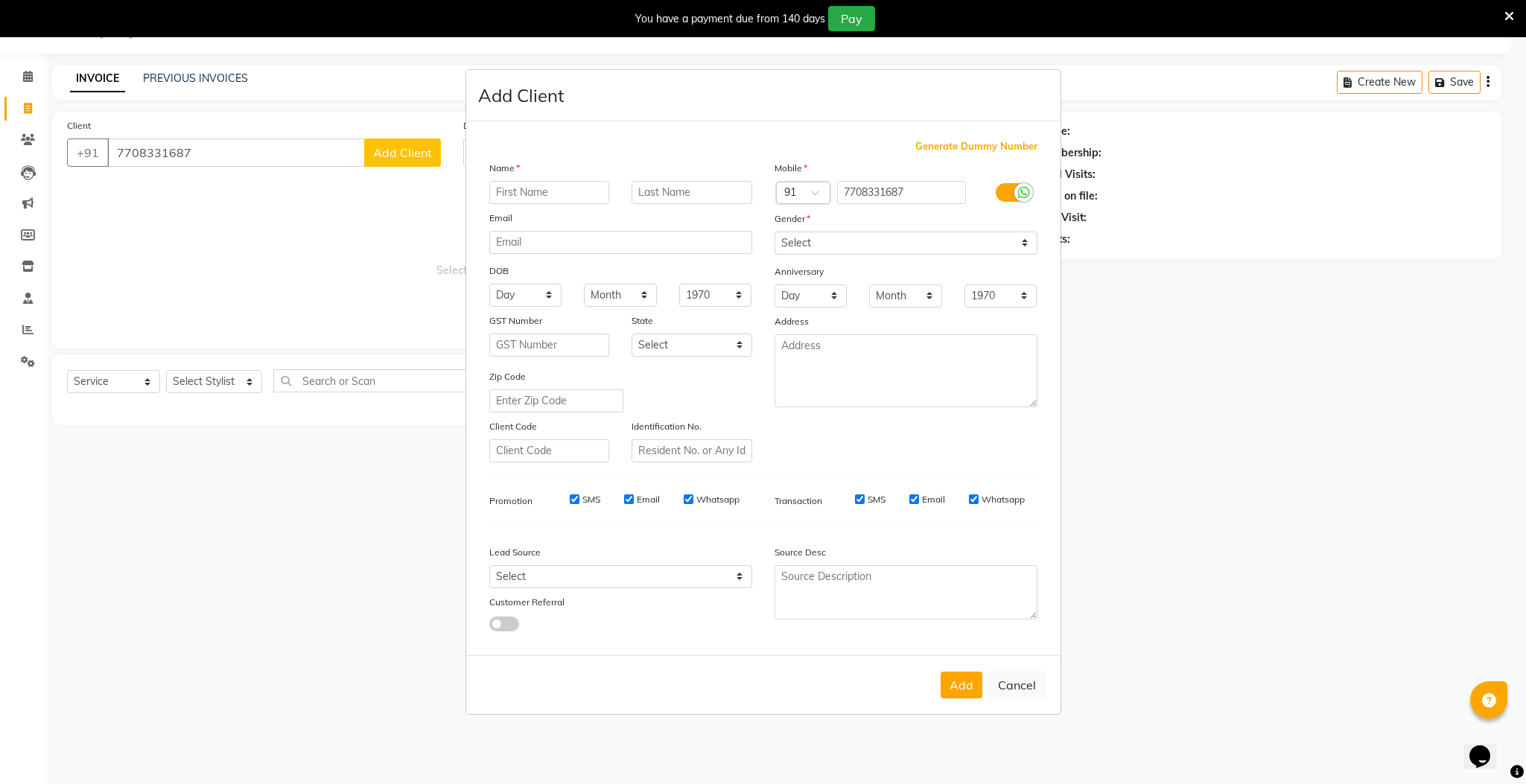
click at [521, 195] on input "text" at bounding box center [550, 192] width 121 height 23
type input "farook"
drag, startPoint x: 836, startPoint y: 238, endPoint x: 836, endPoint y: 246, distance: 8.0
click at [836, 238] on select "Select [DEMOGRAPHIC_DATA] [DEMOGRAPHIC_DATA] Other Prefer Not To Say" at bounding box center [906, 242] width 263 height 23
select select "[DEMOGRAPHIC_DATA]"
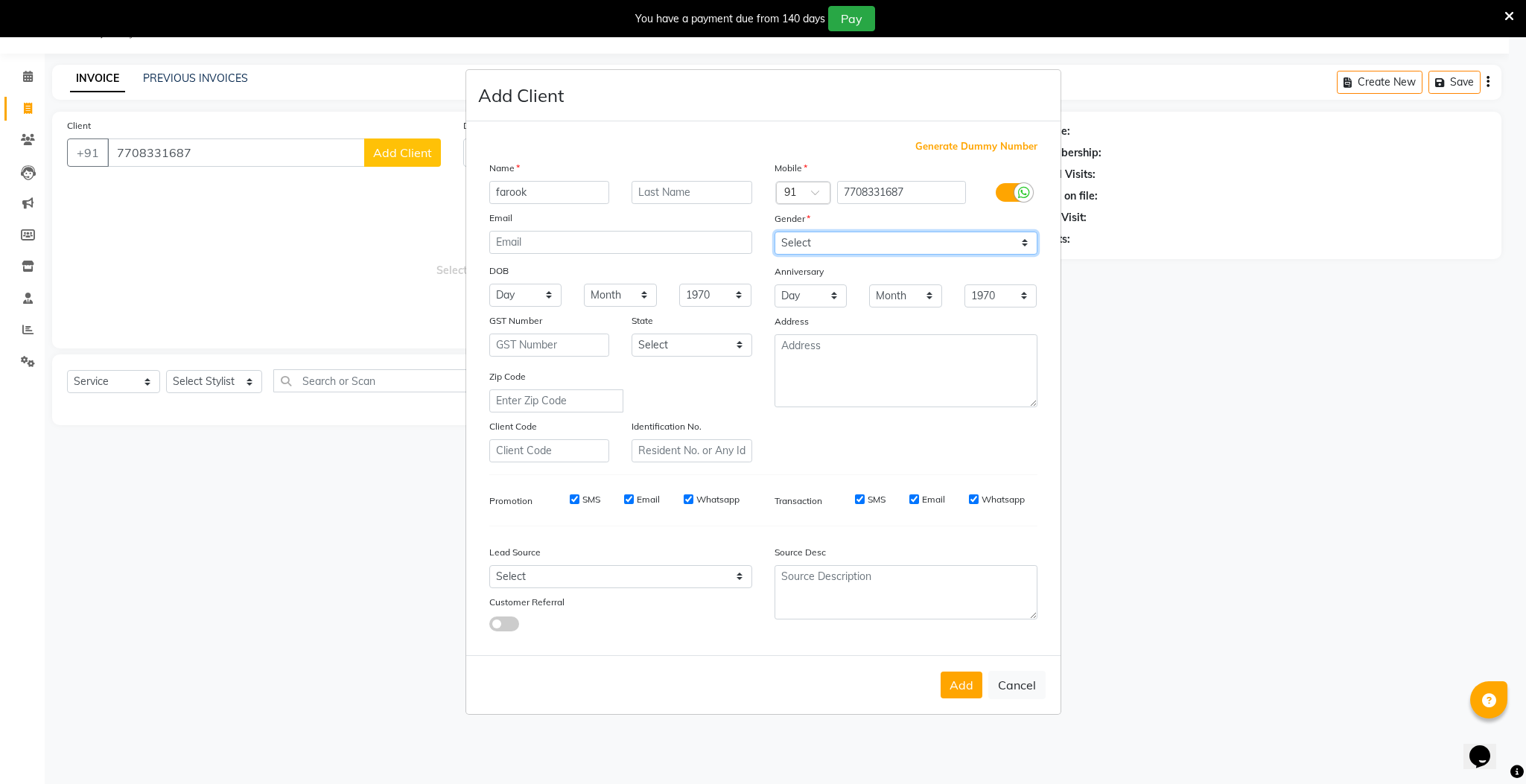
click at [775, 232] on select "Select [DEMOGRAPHIC_DATA] [DEMOGRAPHIC_DATA] Other Prefer Not To Say" at bounding box center [906, 242] width 263 height 23
click at [960, 686] on button "Add" at bounding box center [961, 685] width 42 height 27
select select
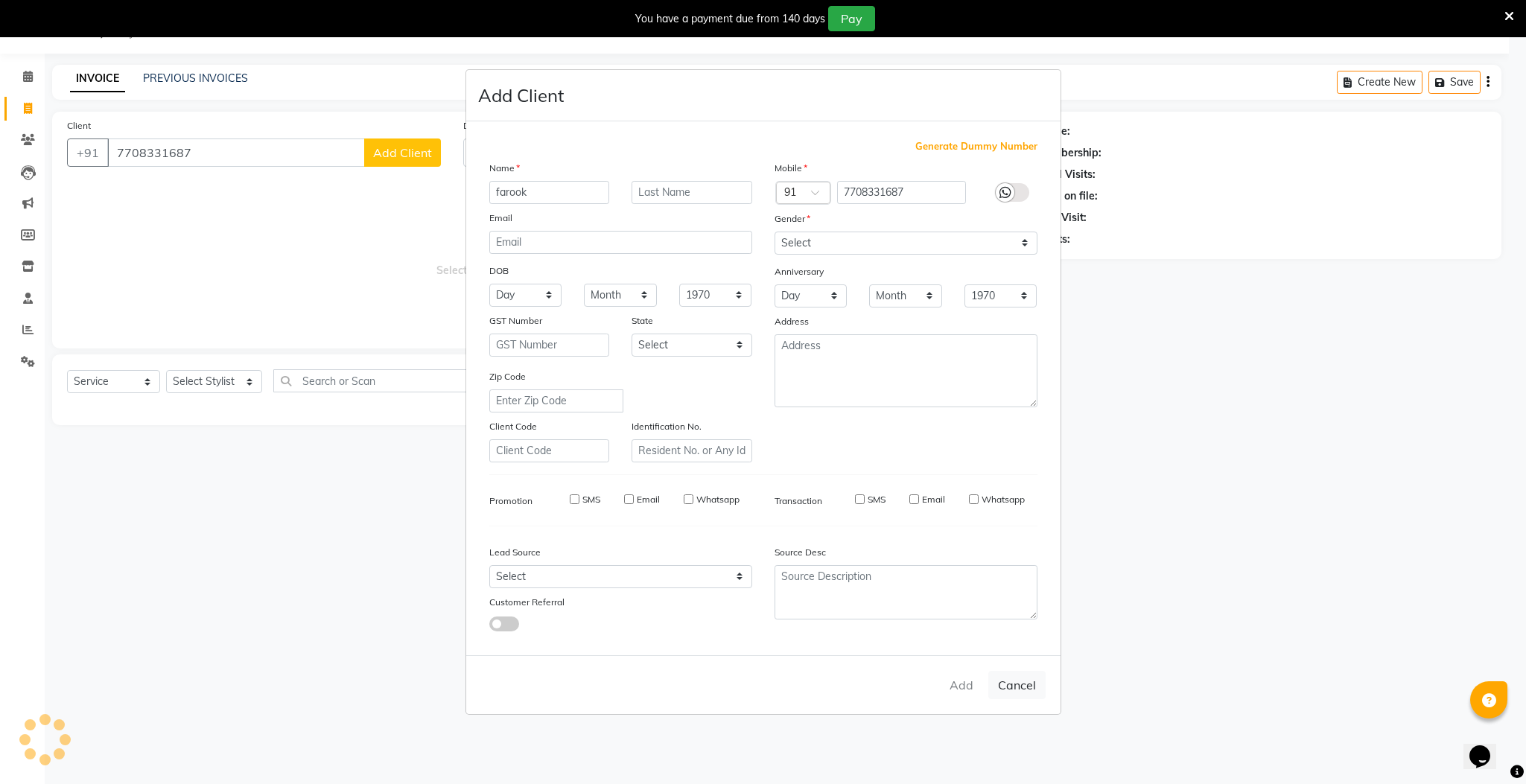
select select
checkbox input "false"
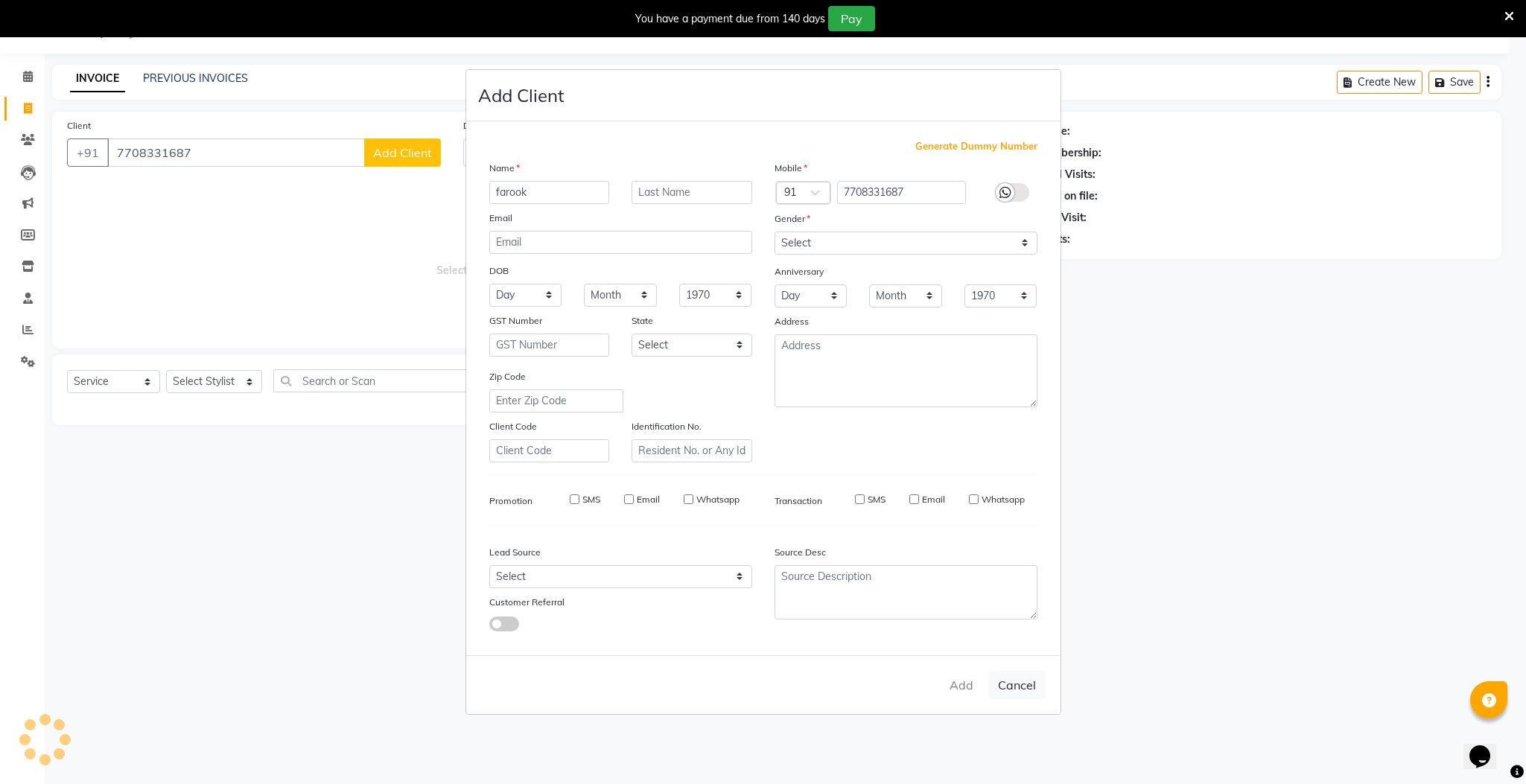
checkbox input "false"
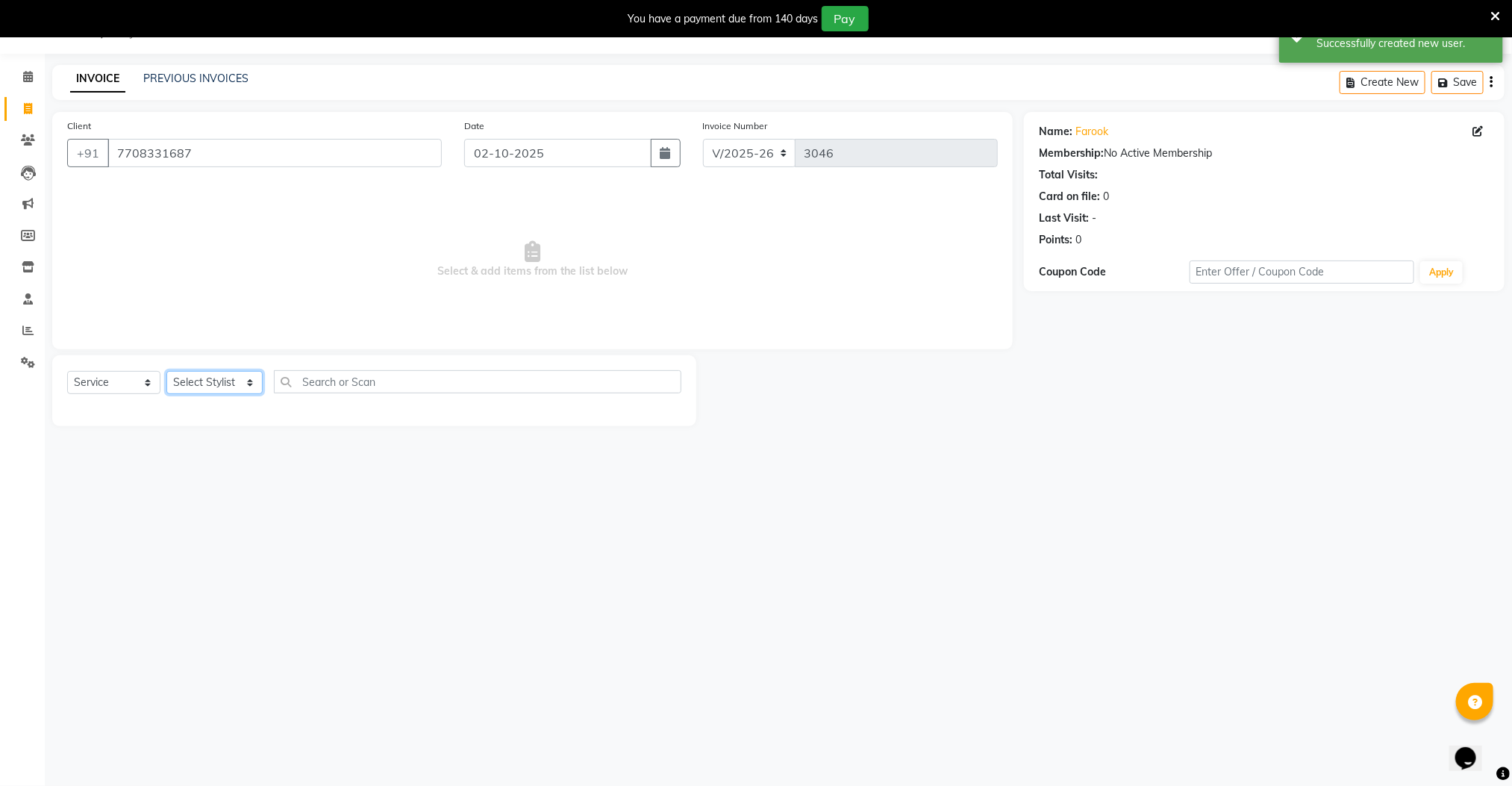
click at [233, 383] on select "Select Stylist Manager [PERSON_NAME] [PERSON_NAME] [PERSON_NAME]" at bounding box center [214, 382] width 97 height 23
select select "78867"
click at [166, 372] on select "Select Stylist Manager [PERSON_NAME] [PERSON_NAME] [PERSON_NAME]" at bounding box center [214, 382] width 97 height 23
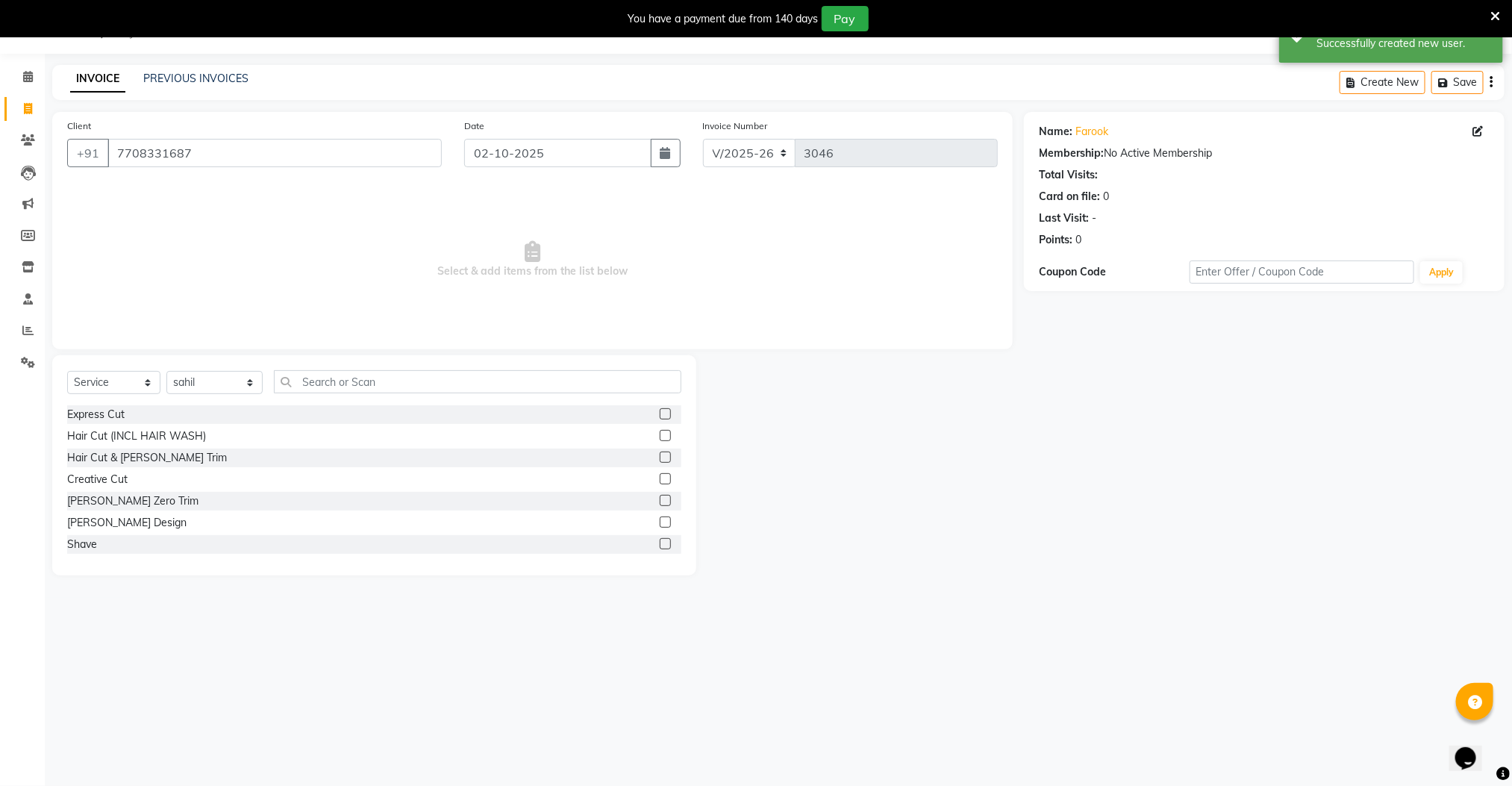
click at [660, 414] on label at bounding box center [665, 414] width 11 height 11
click at [660, 414] on input "checkbox" at bounding box center [665, 415] width 9 height 9
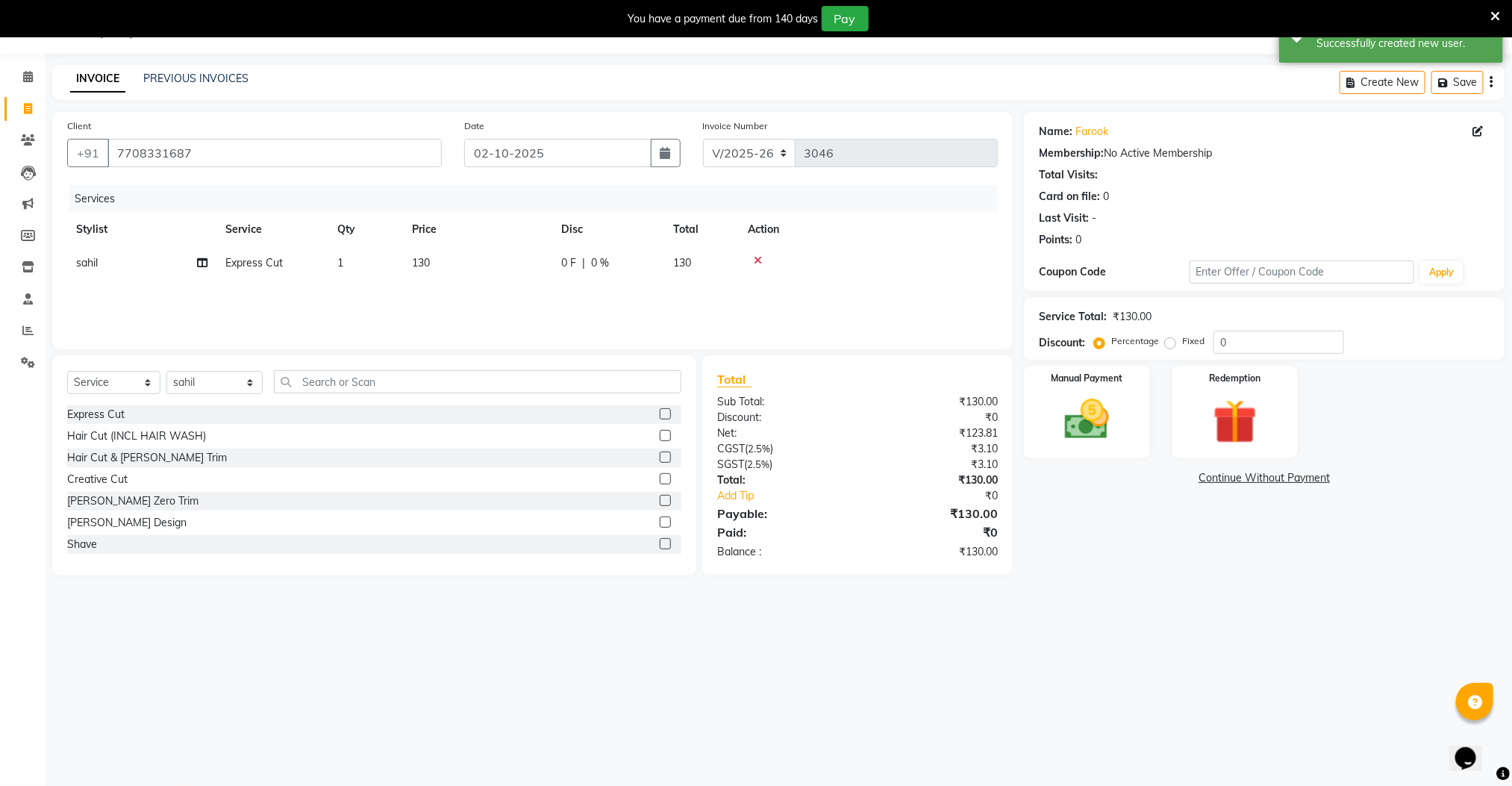
click at [660, 414] on label at bounding box center [665, 414] width 11 height 11
click at [660, 414] on input "checkbox" at bounding box center [665, 415] width 9 height 9
checkbox input "false"
click at [1086, 415] on img at bounding box center [1086, 420] width 74 height 53
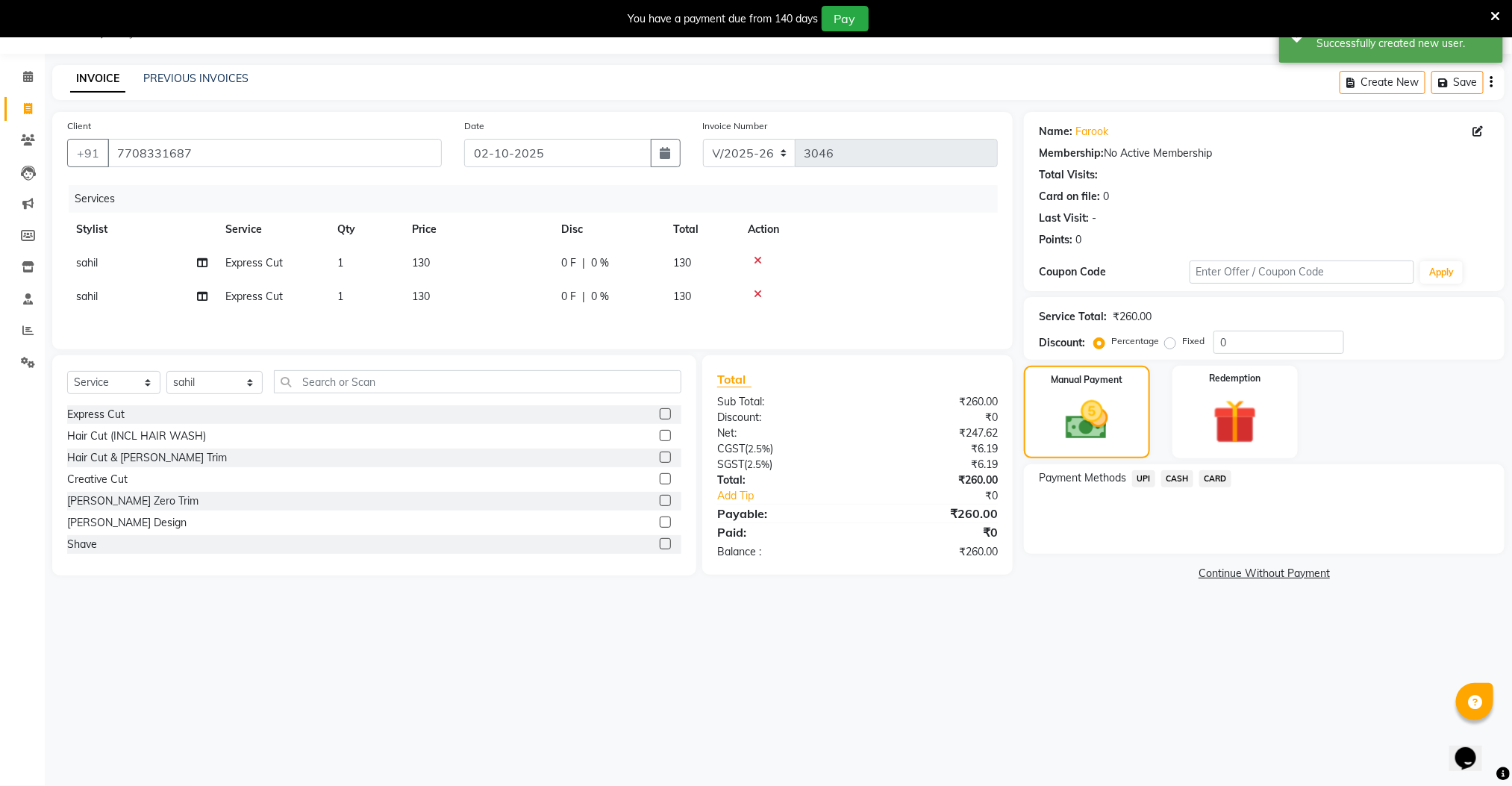
click at [1175, 475] on span "CASH" at bounding box center [1177, 479] width 32 height 17
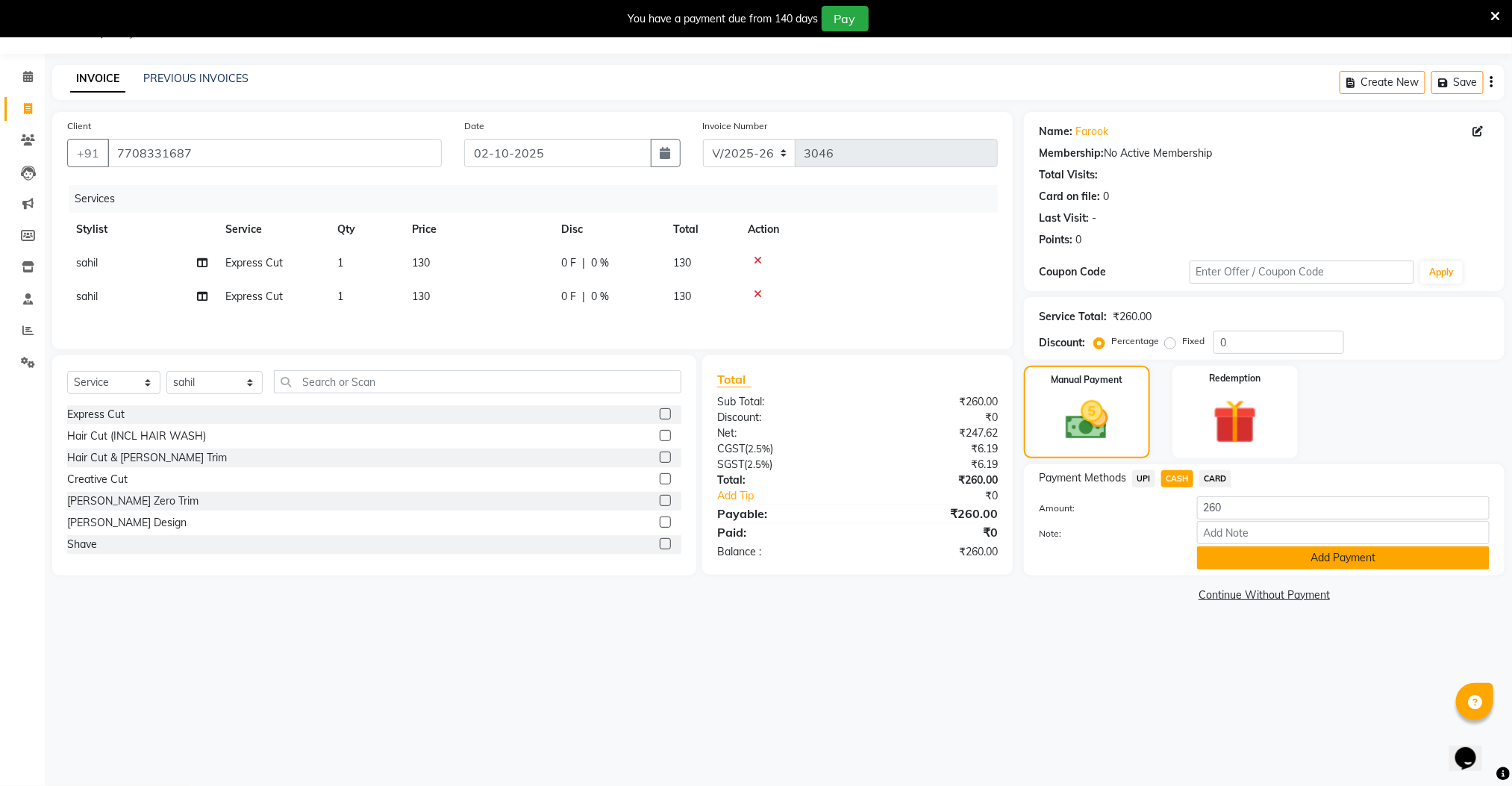
click at [1225, 557] on button "Add Payment" at bounding box center [1343, 557] width 293 height 23
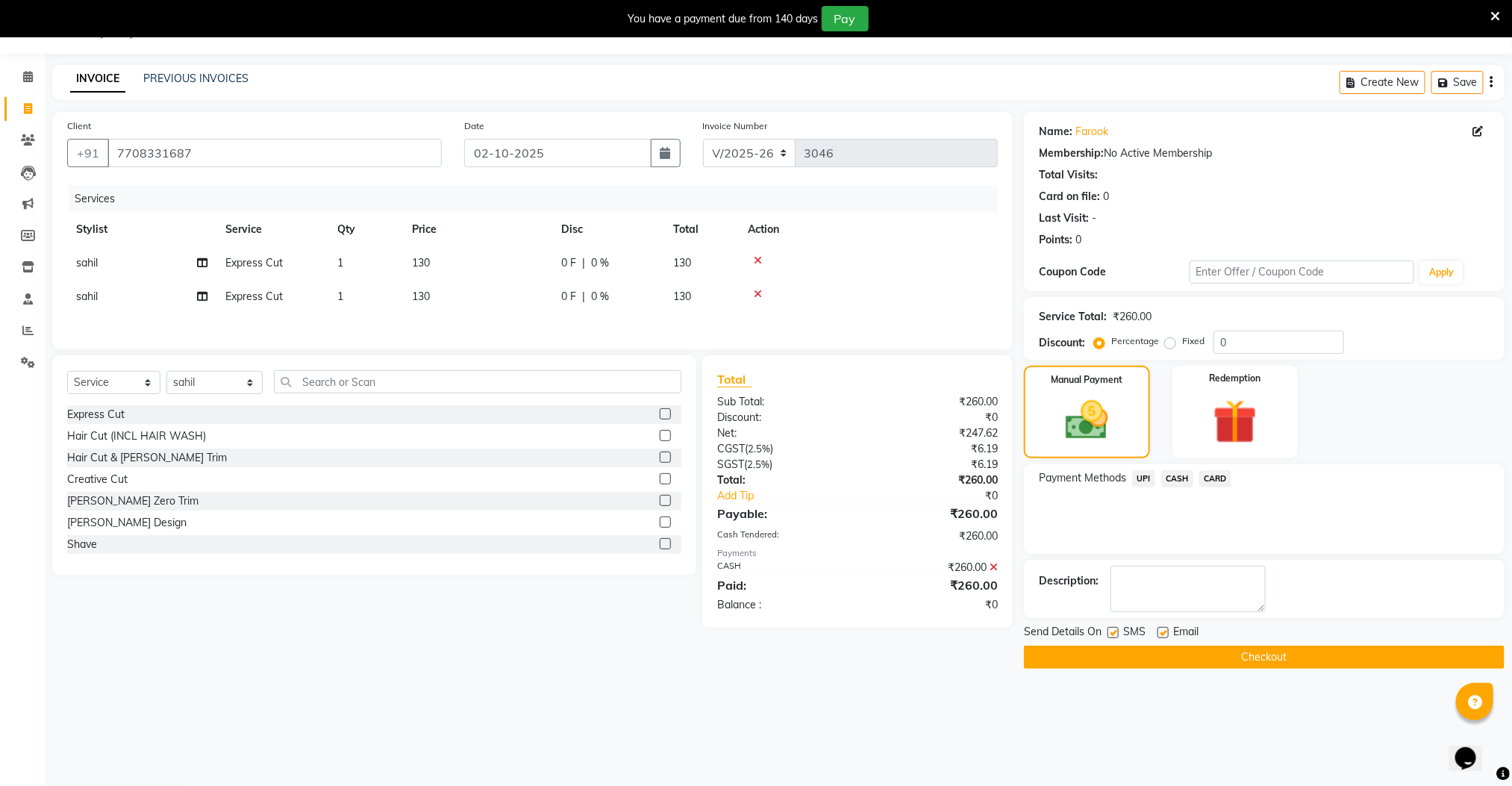
click at [1213, 659] on button "Checkout" at bounding box center [1264, 657] width 480 height 23
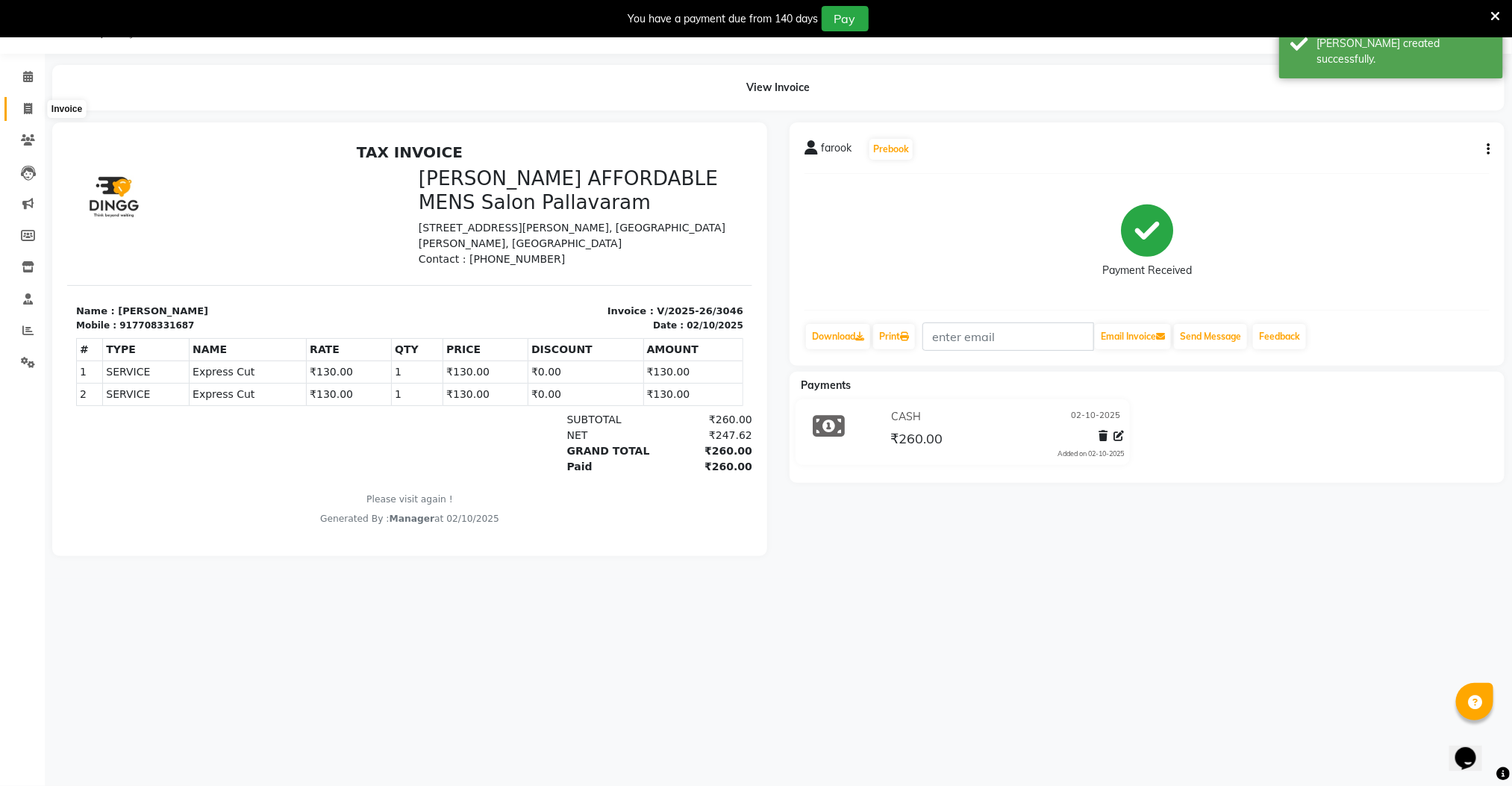
click at [36, 103] on span at bounding box center [28, 109] width 26 height 17
select select "8211"
select select "service"
